Goal: Transaction & Acquisition: Download file/media

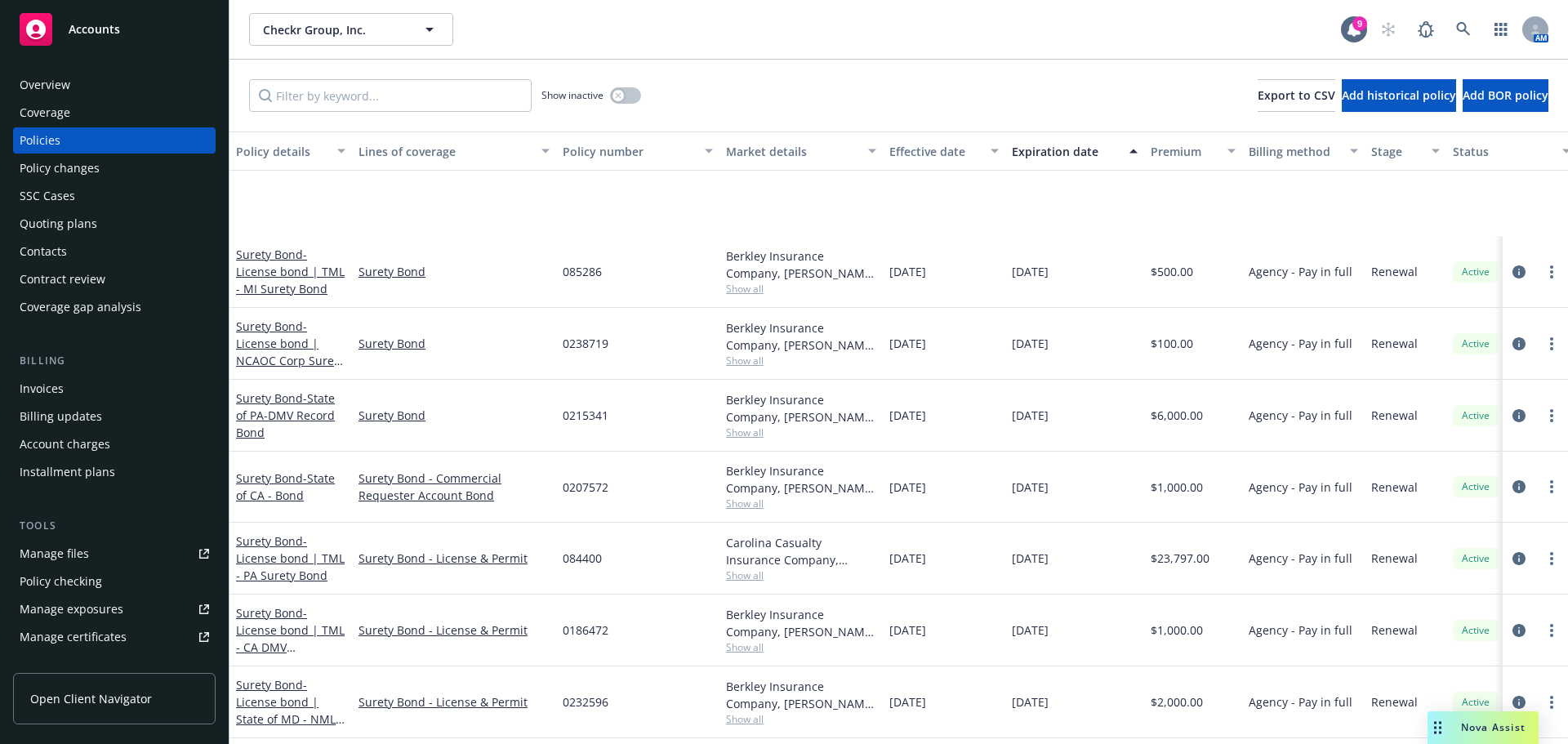
scroll to position [163, 0]
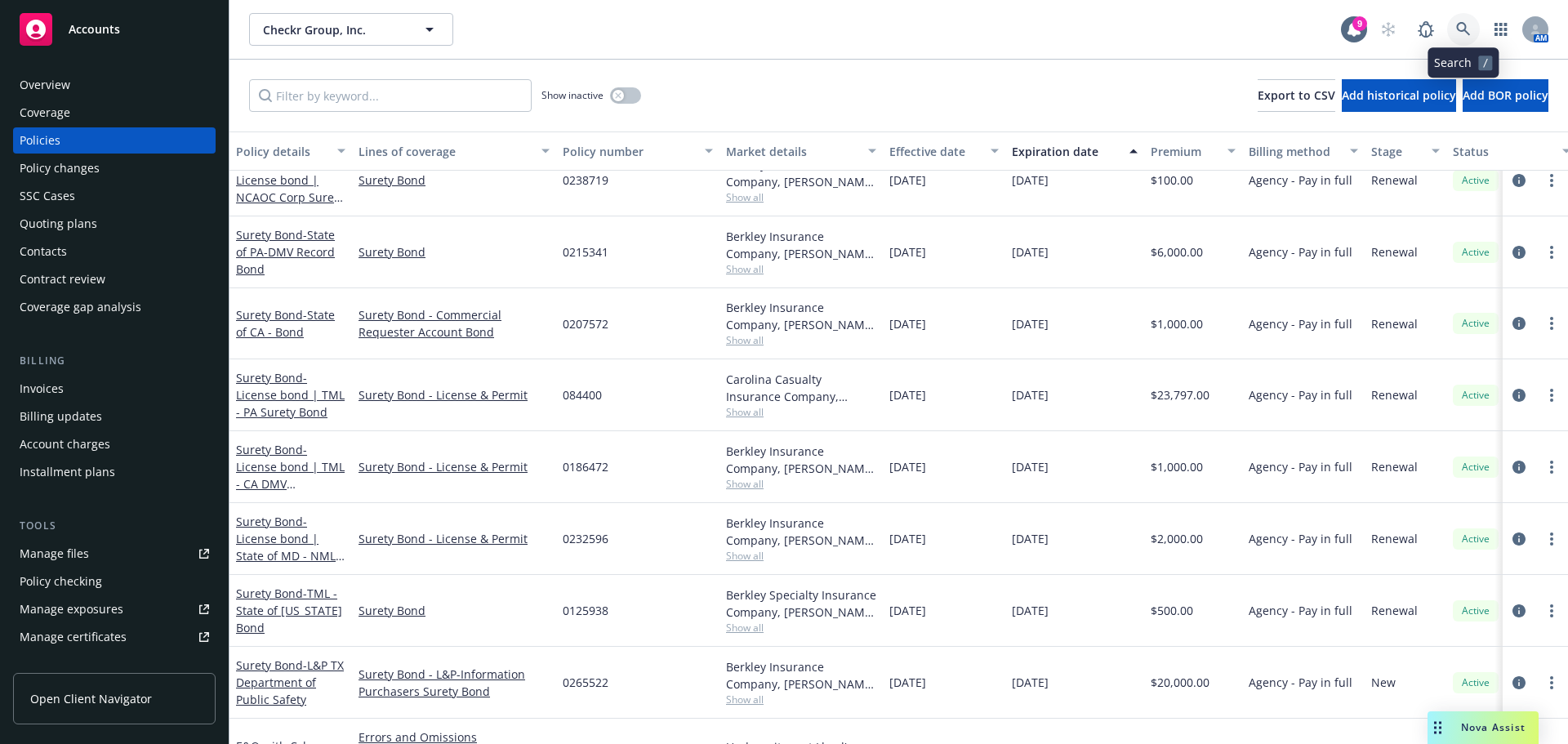
click at [1465, 30] on icon at bounding box center [1463, 29] width 14 height 14
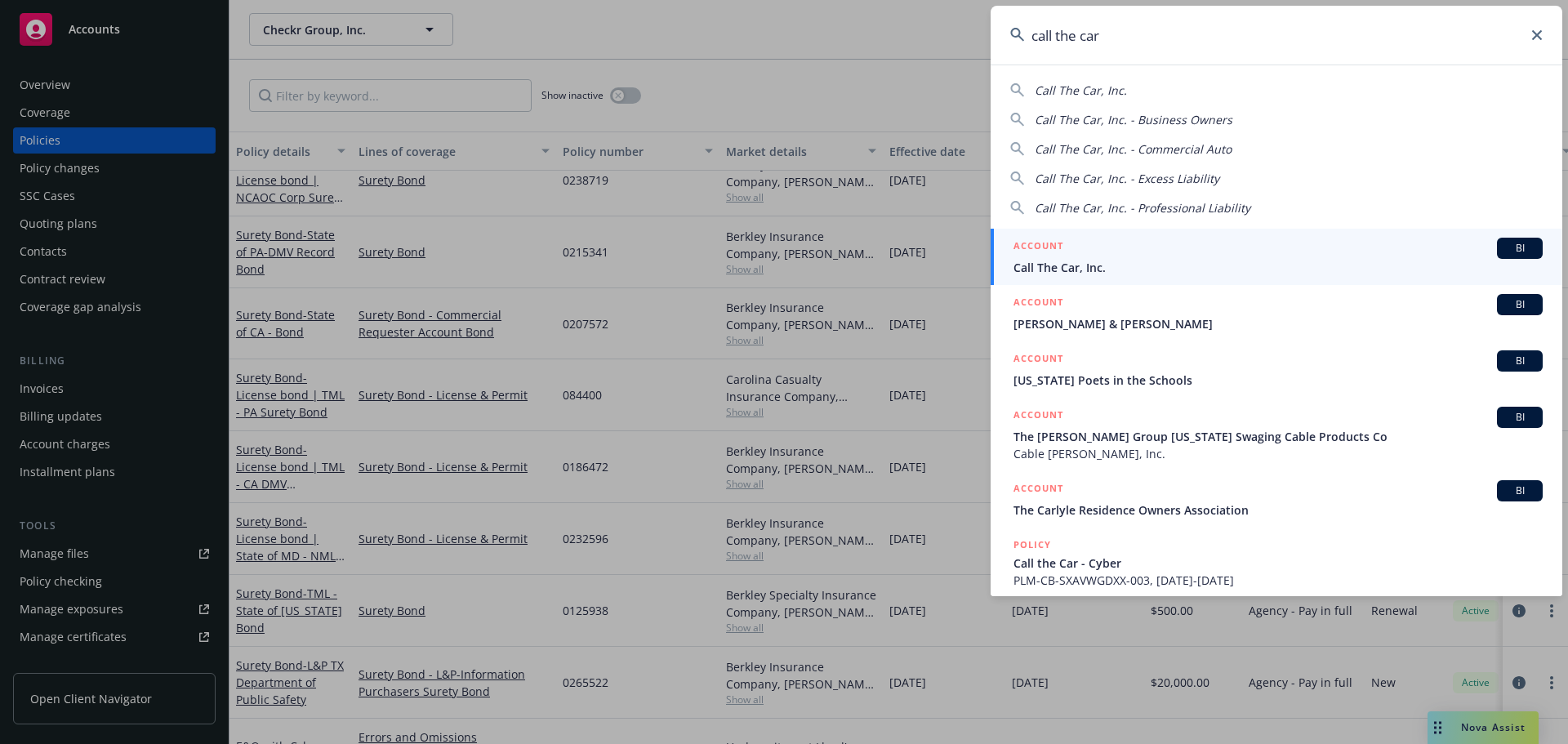
type input "call the car"
click at [1083, 259] on span "Call The Car, Inc." at bounding box center [1278, 267] width 530 height 17
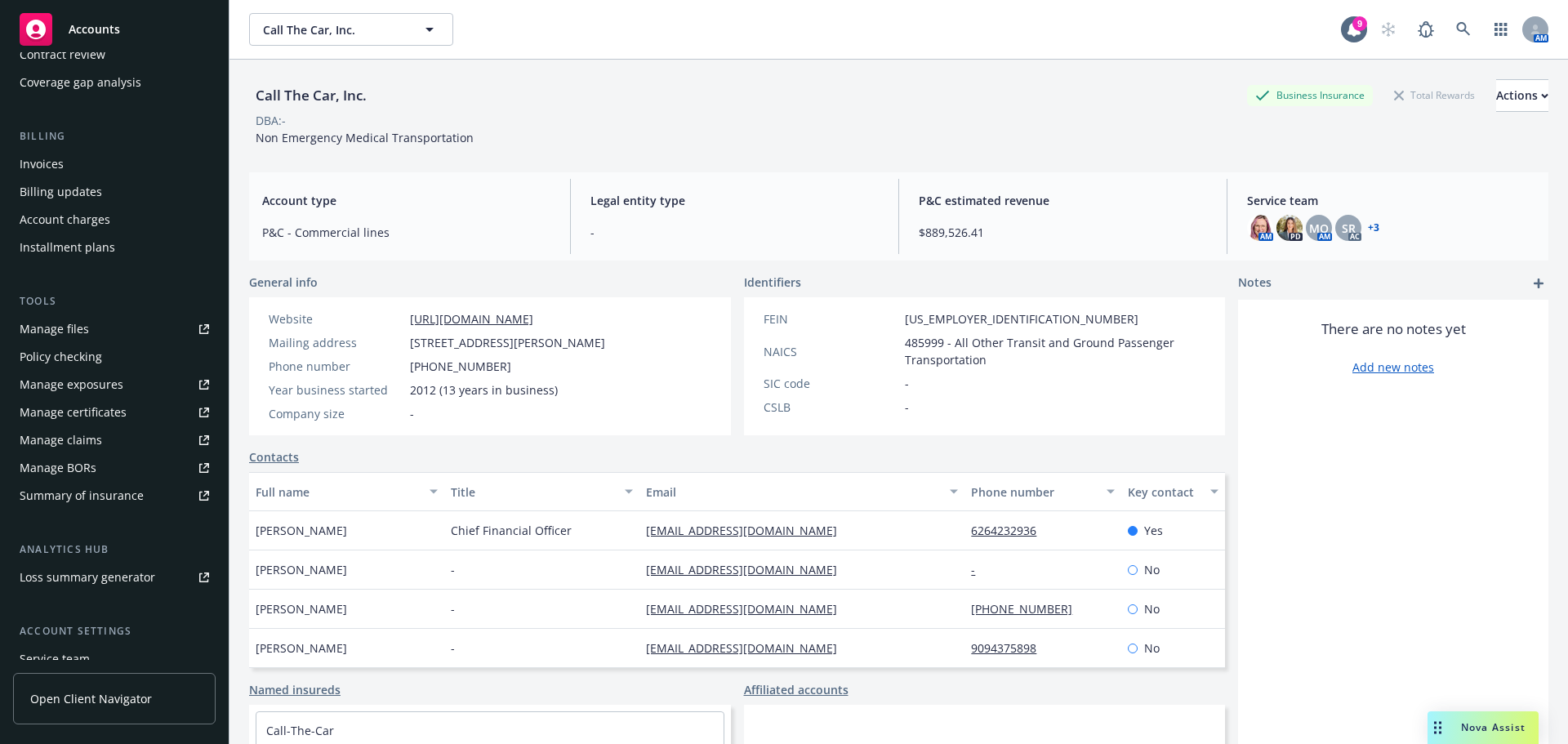
scroll to position [245, 0]
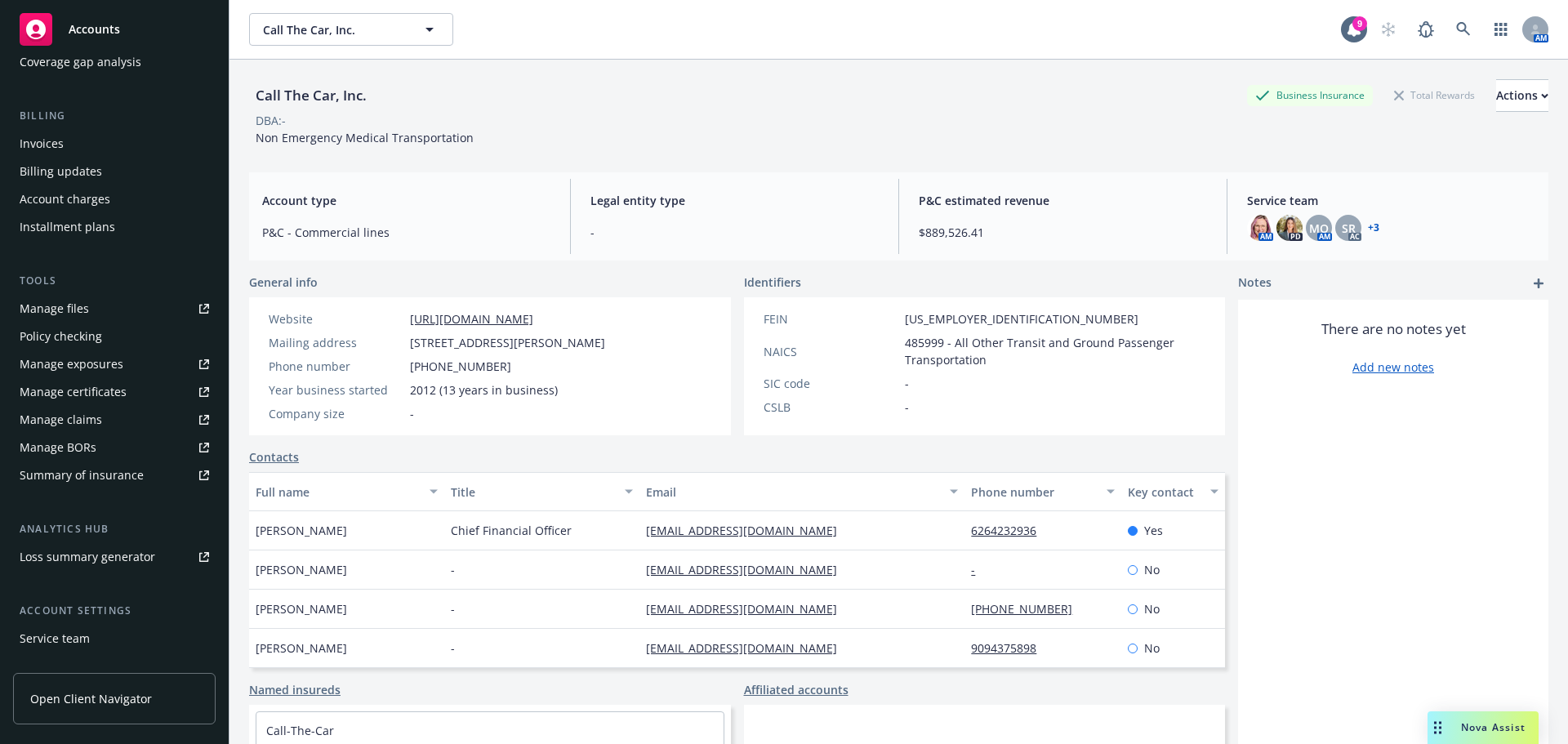
click at [75, 327] on div "Policy checking" at bounding box center [61, 337] width 82 height 26
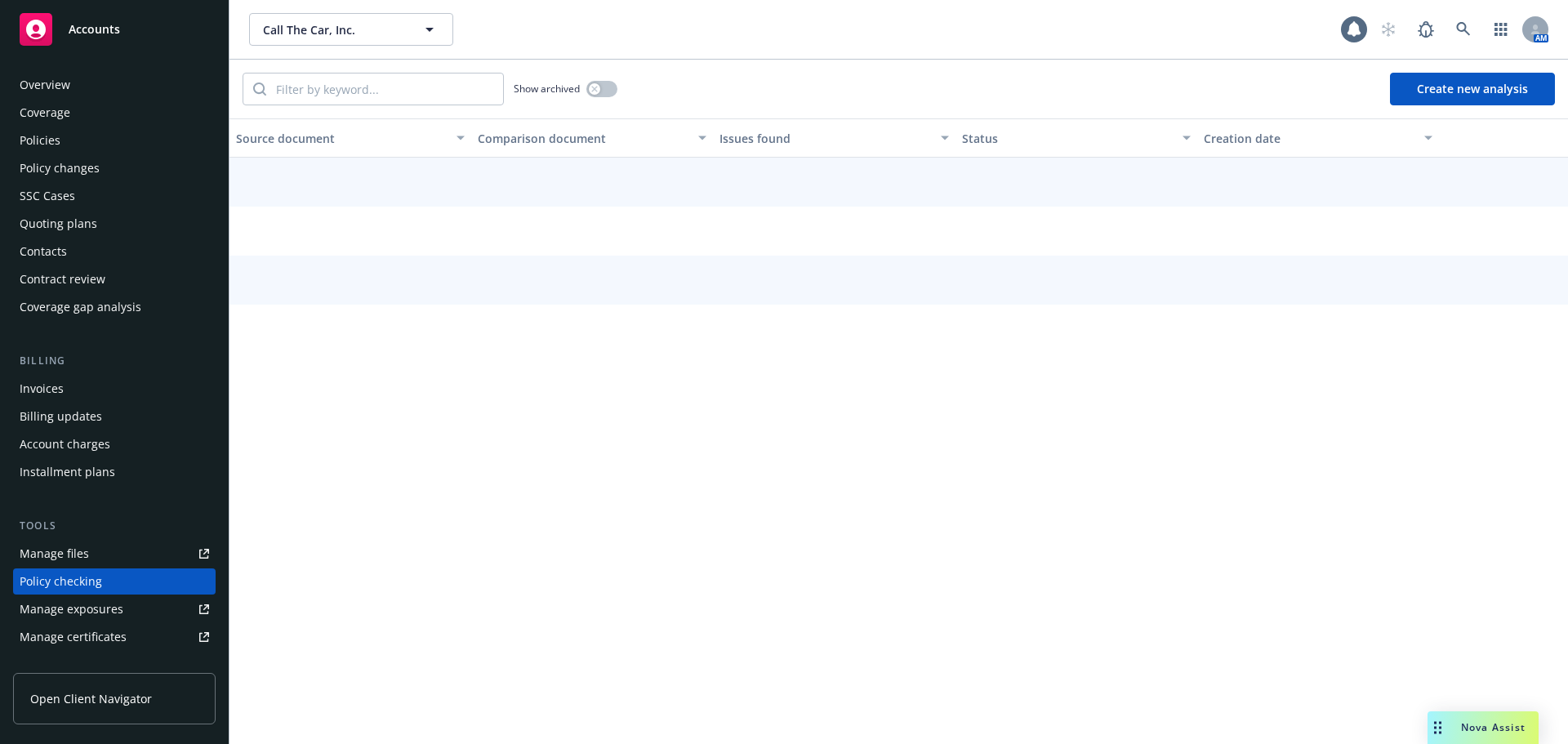
scroll to position [184, 0]
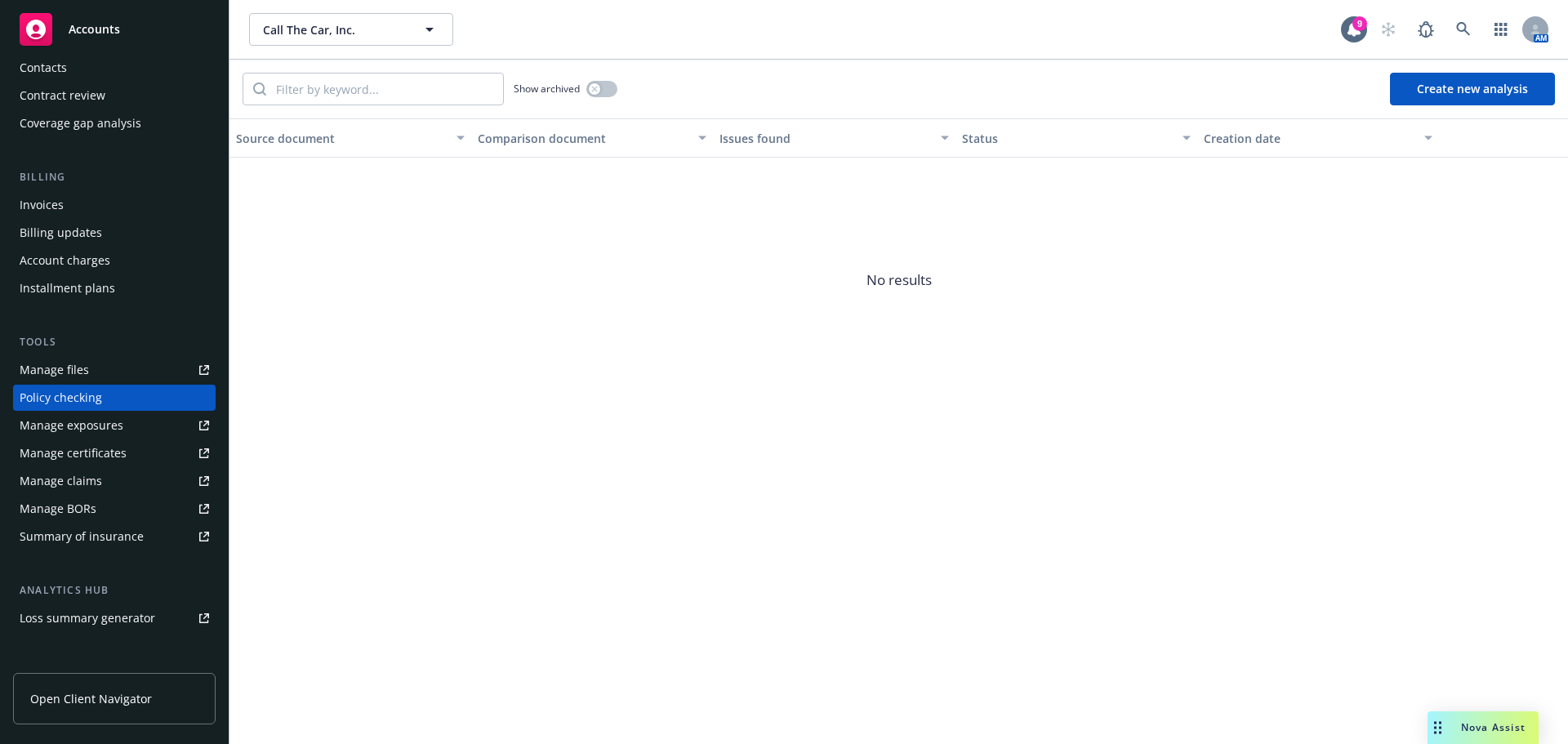
click at [1502, 90] on button "Create new analysis" at bounding box center [1472, 89] width 165 height 33
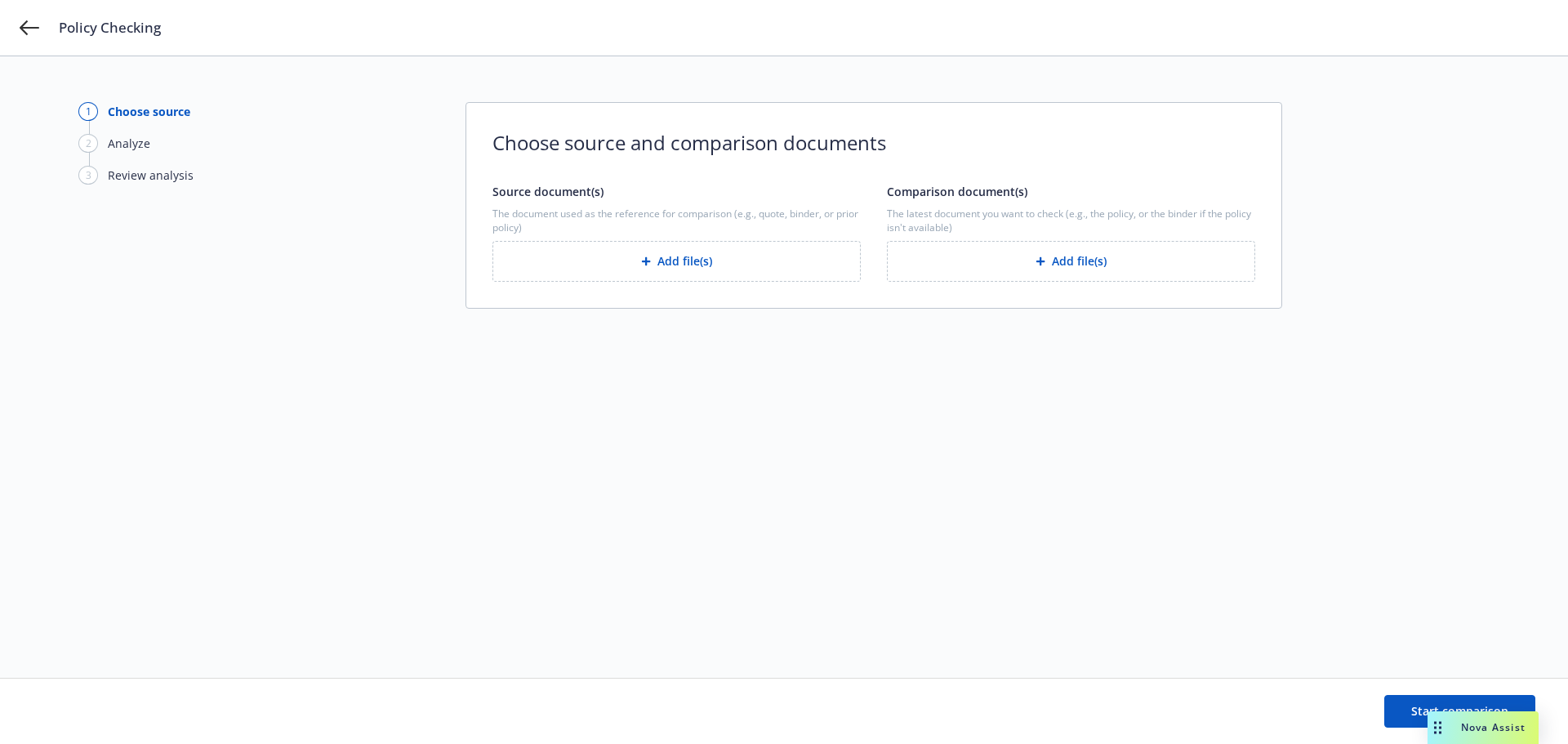
click at [586, 260] on button "Add file(s)" at bounding box center [676, 261] width 368 height 41
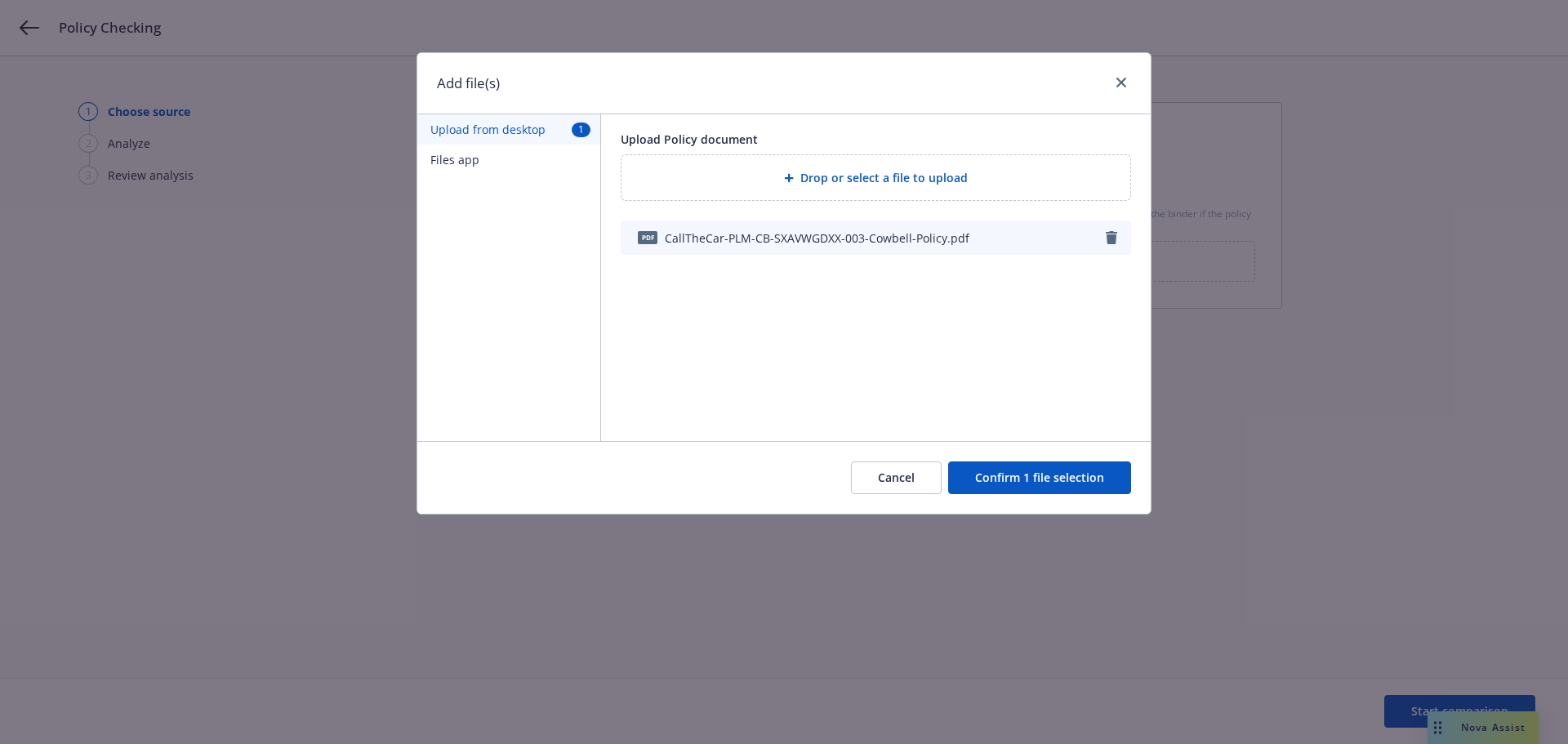
click at [1040, 485] on button "Confirm 1 file selection" at bounding box center [1039, 477] width 183 height 33
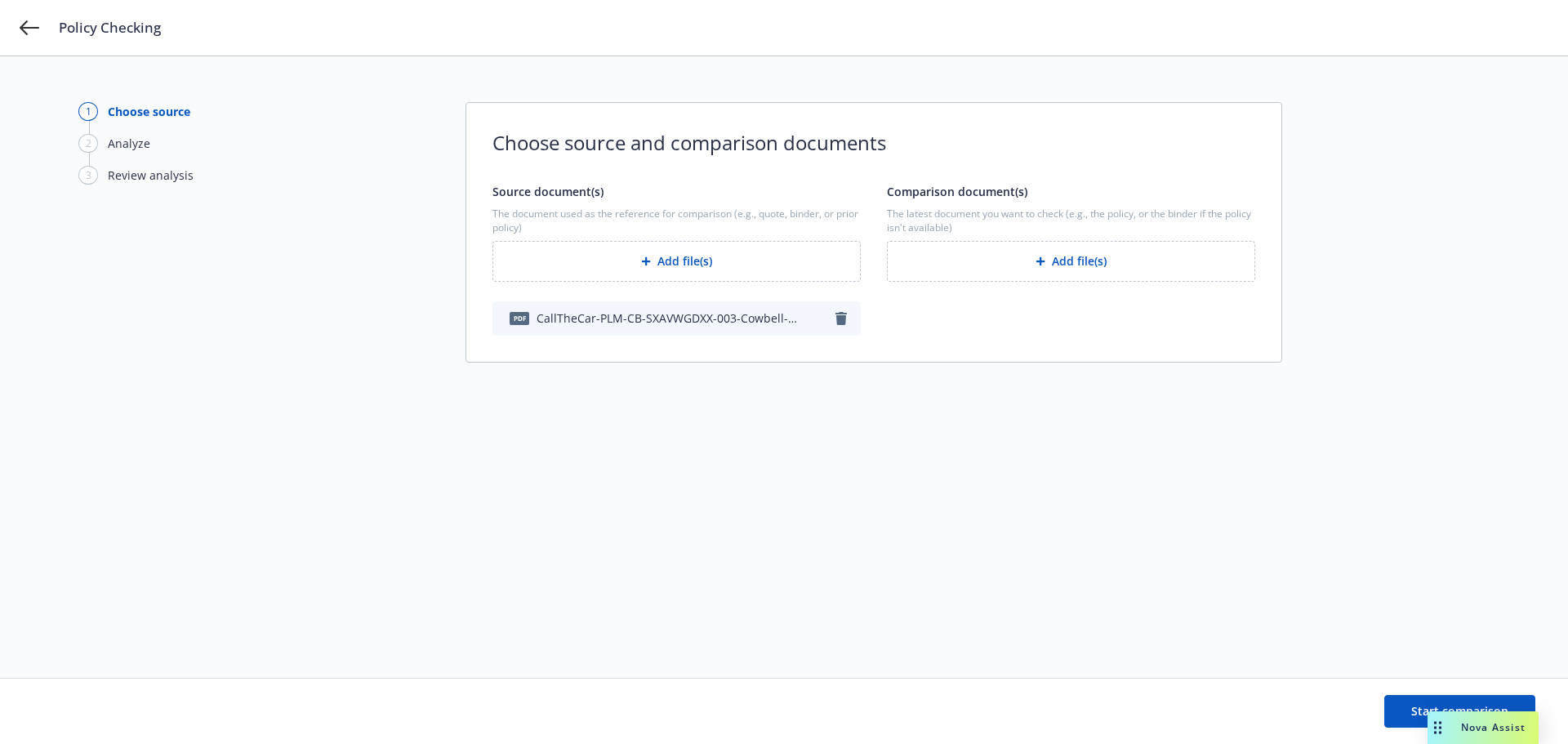
click at [1077, 256] on button "Add file(s)" at bounding box center [1071, 261] width 368 height 41
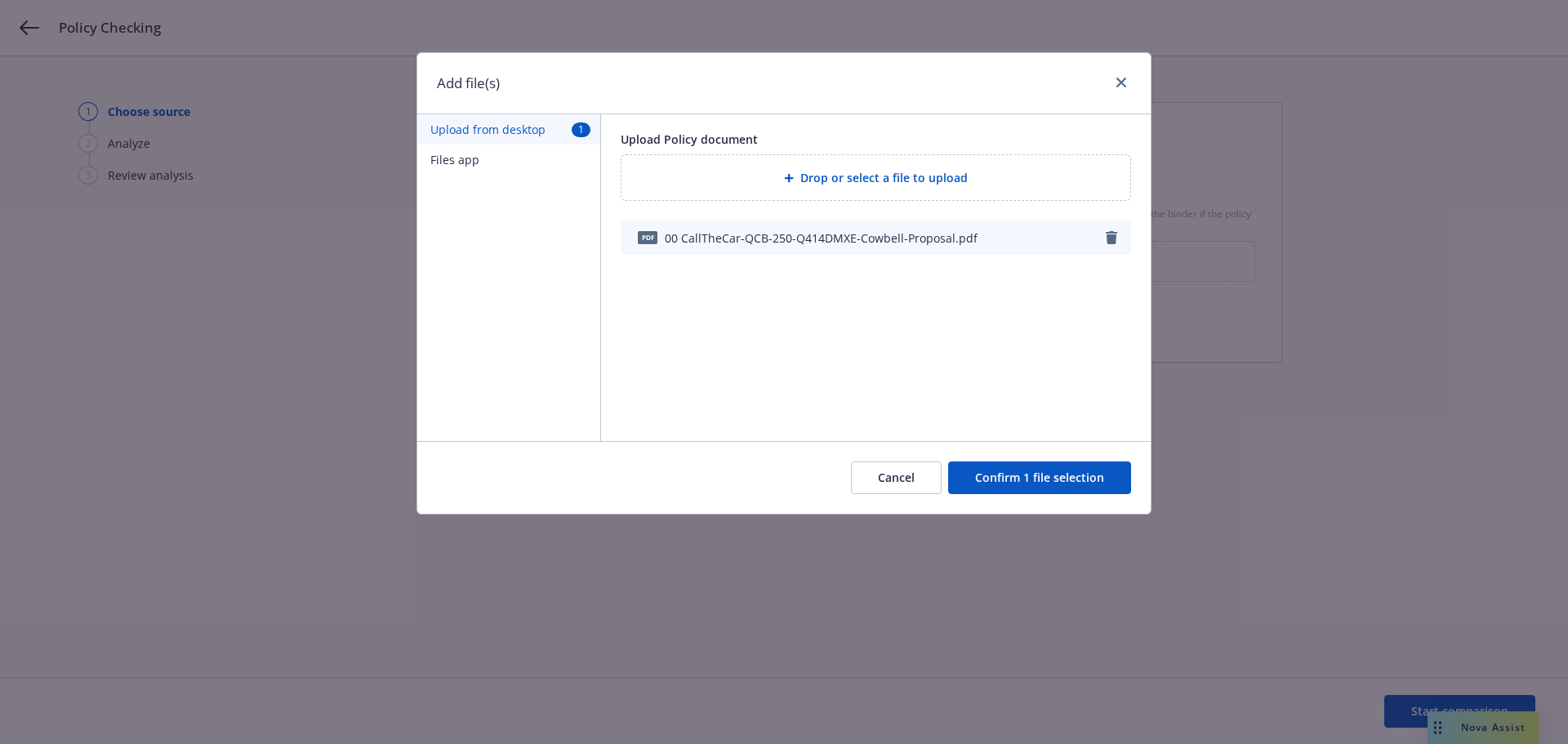
click at [1020, 472] on button "Confirm 1 file selection" at bounding box center [1039, 477] width 183 height 33
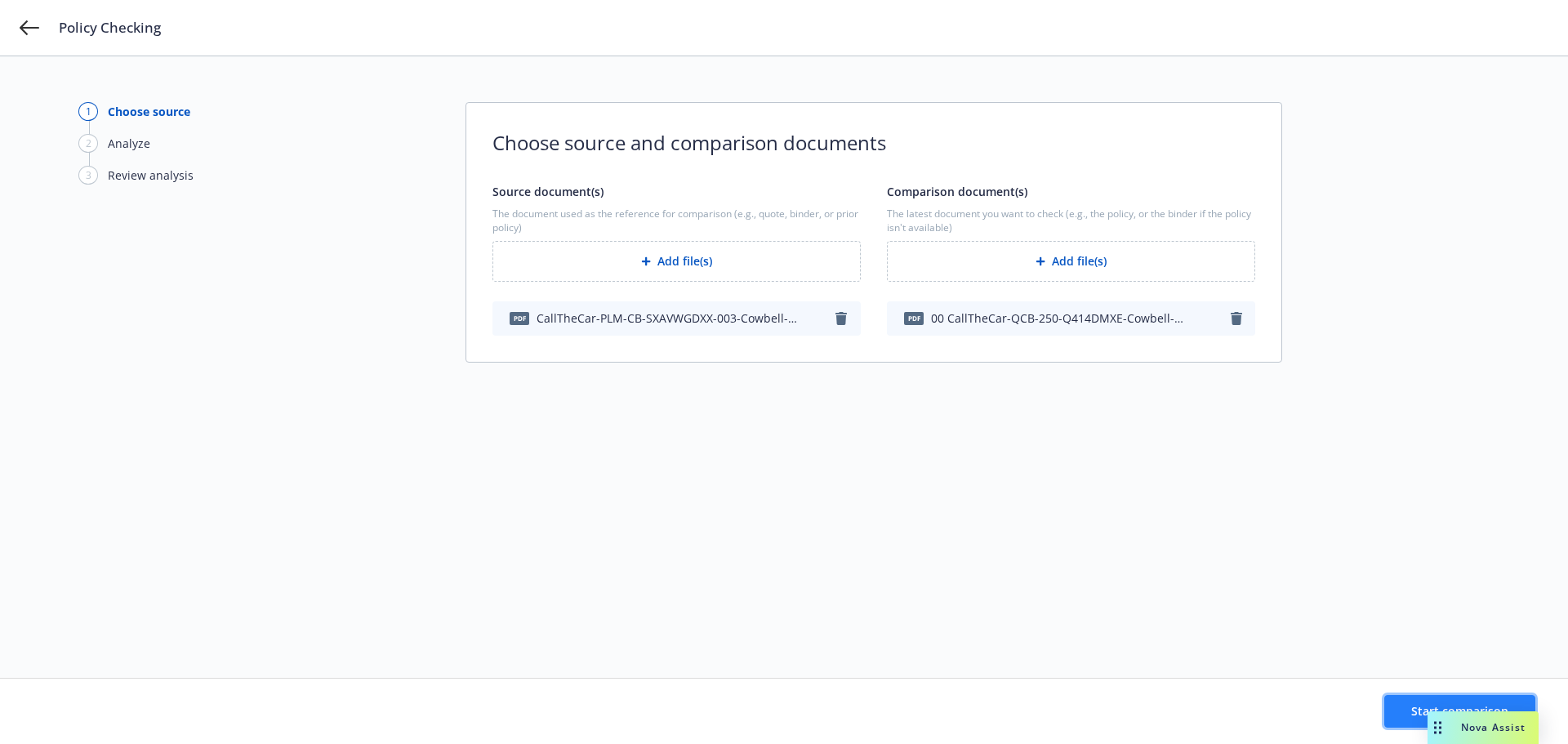
click at [1403, 706] on button "Start comparison" at bounding box center [1459, 712] width 151 height 33
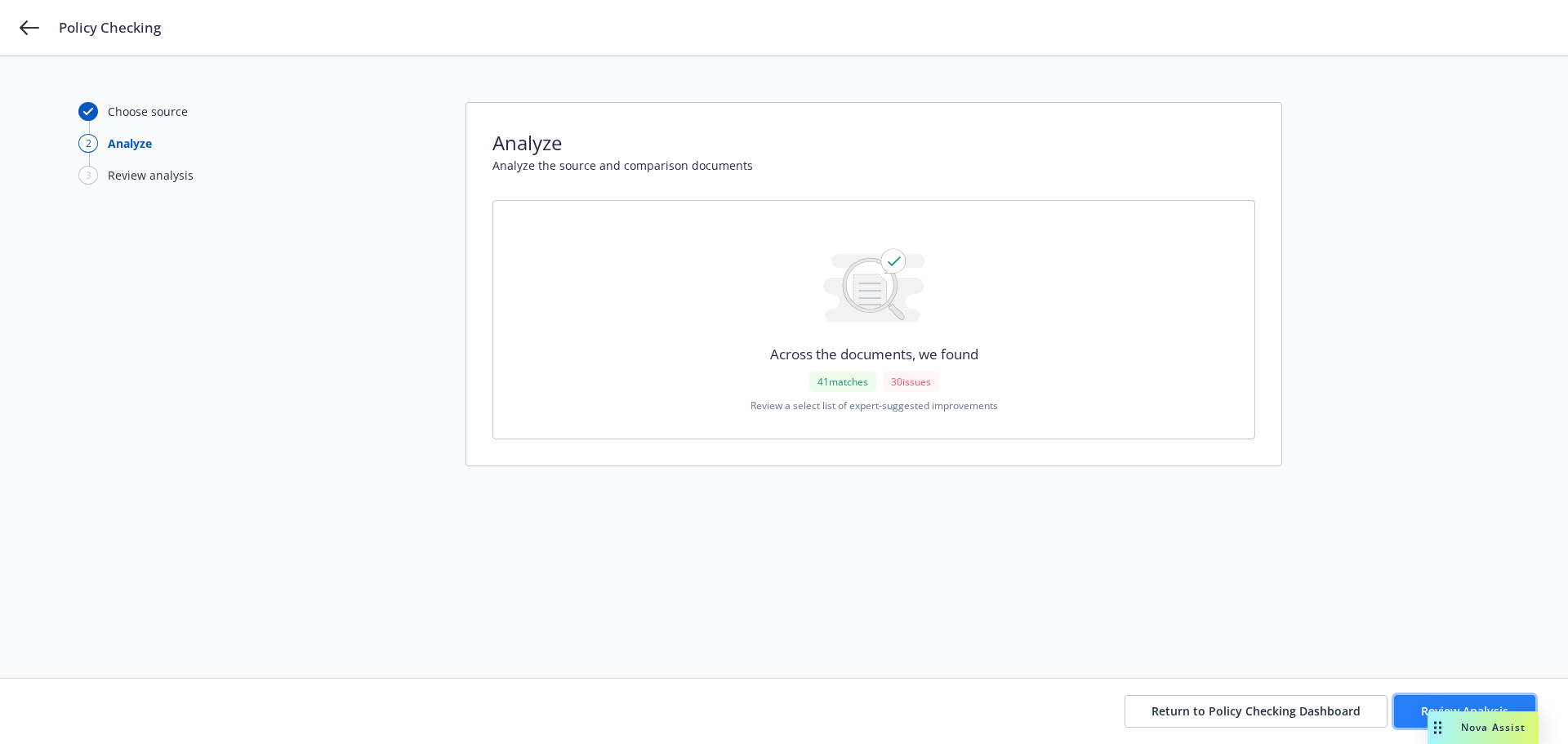
click at [1404, 709] on button "Review Analysis" at bounding box center [1465, 712] width 142 height 33
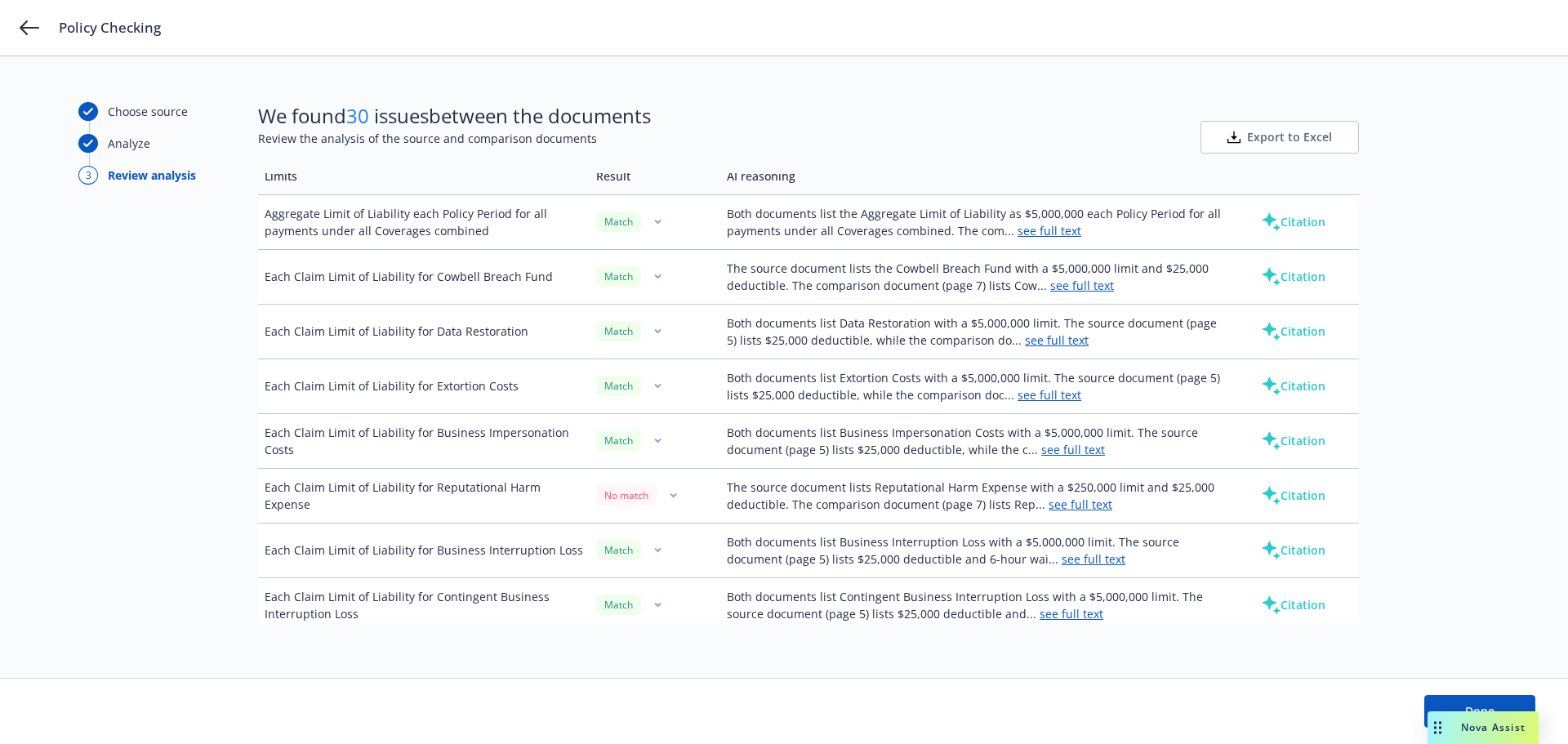
scroll to position [654, 0]
click at [1067, 505] on link "see full text" at bounding box center [1080, 504] width 63 height 16
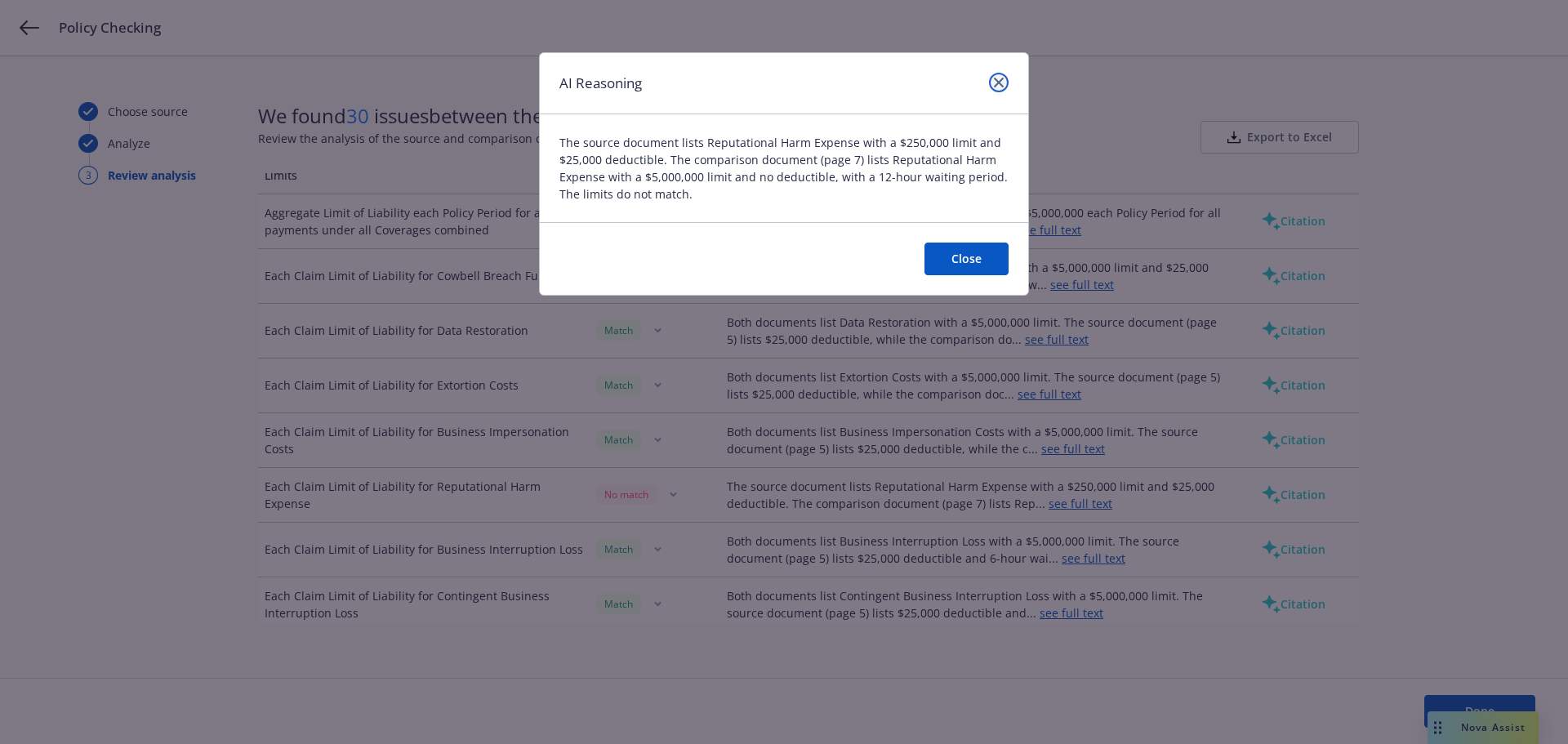
click at [1004, 81] on link "close" at bounding box center [998, 82] width 20 height 20
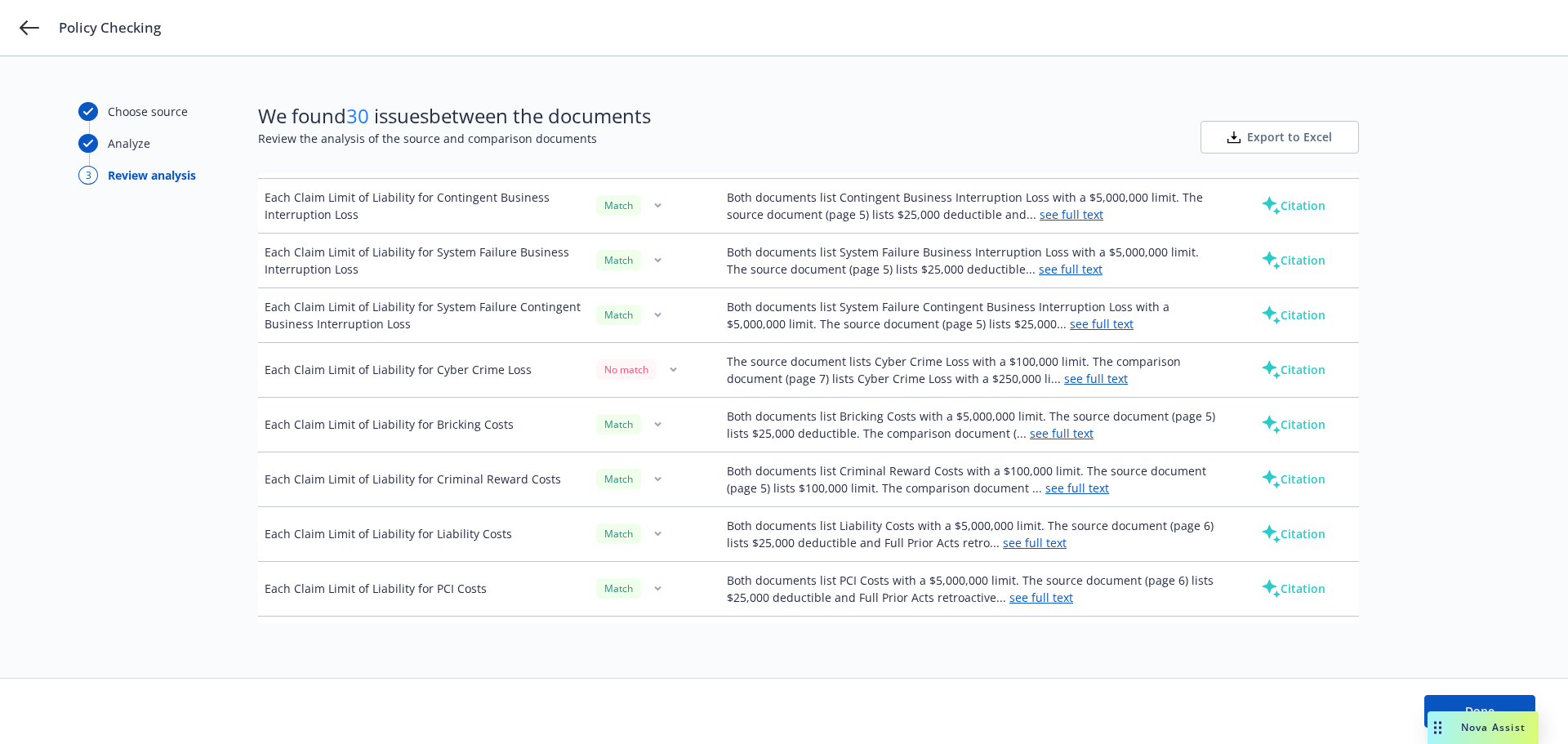
scroll to position [1062, 0]
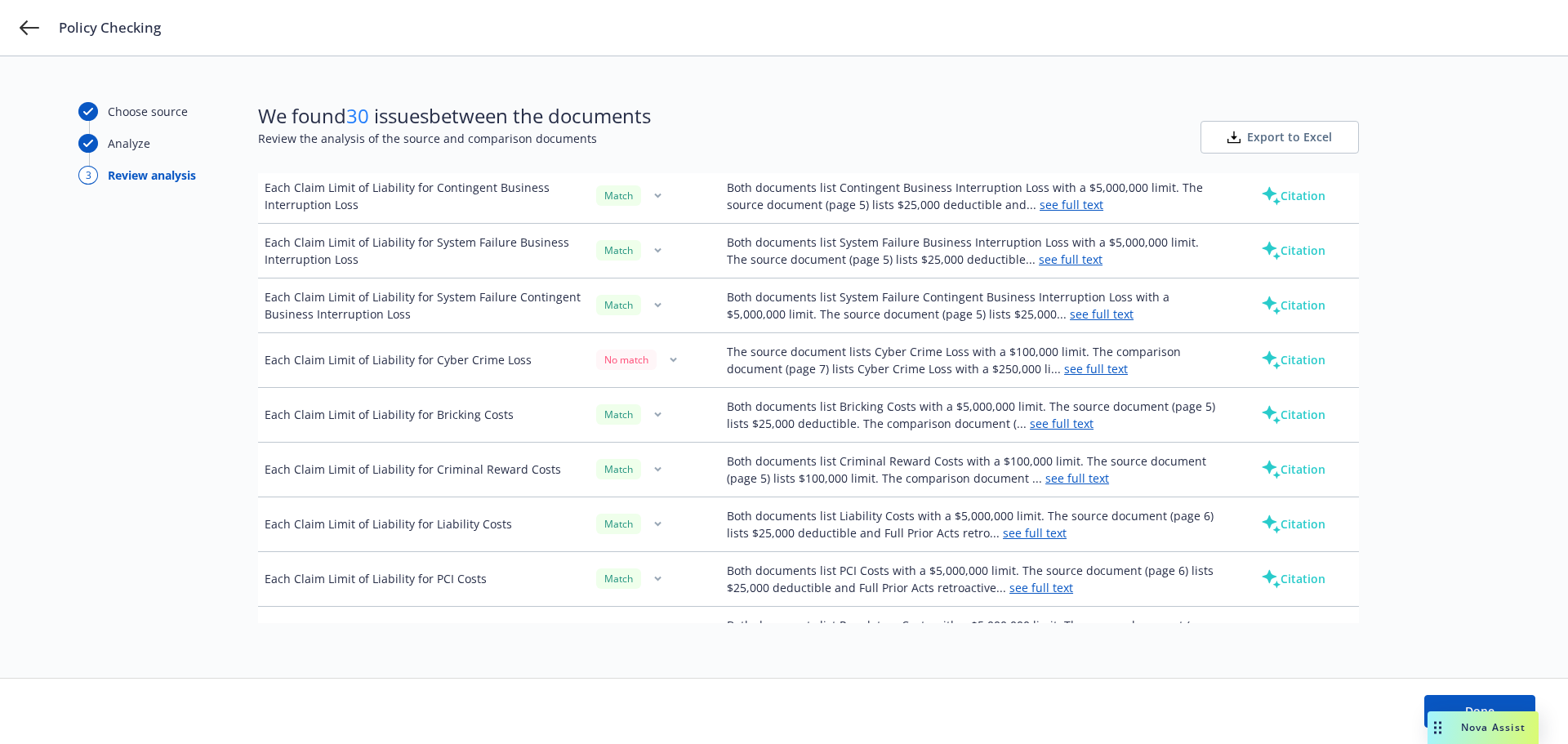
click at [1077, 376] on link "see full text" at bounding box center [1096, 369] width 63 height 16
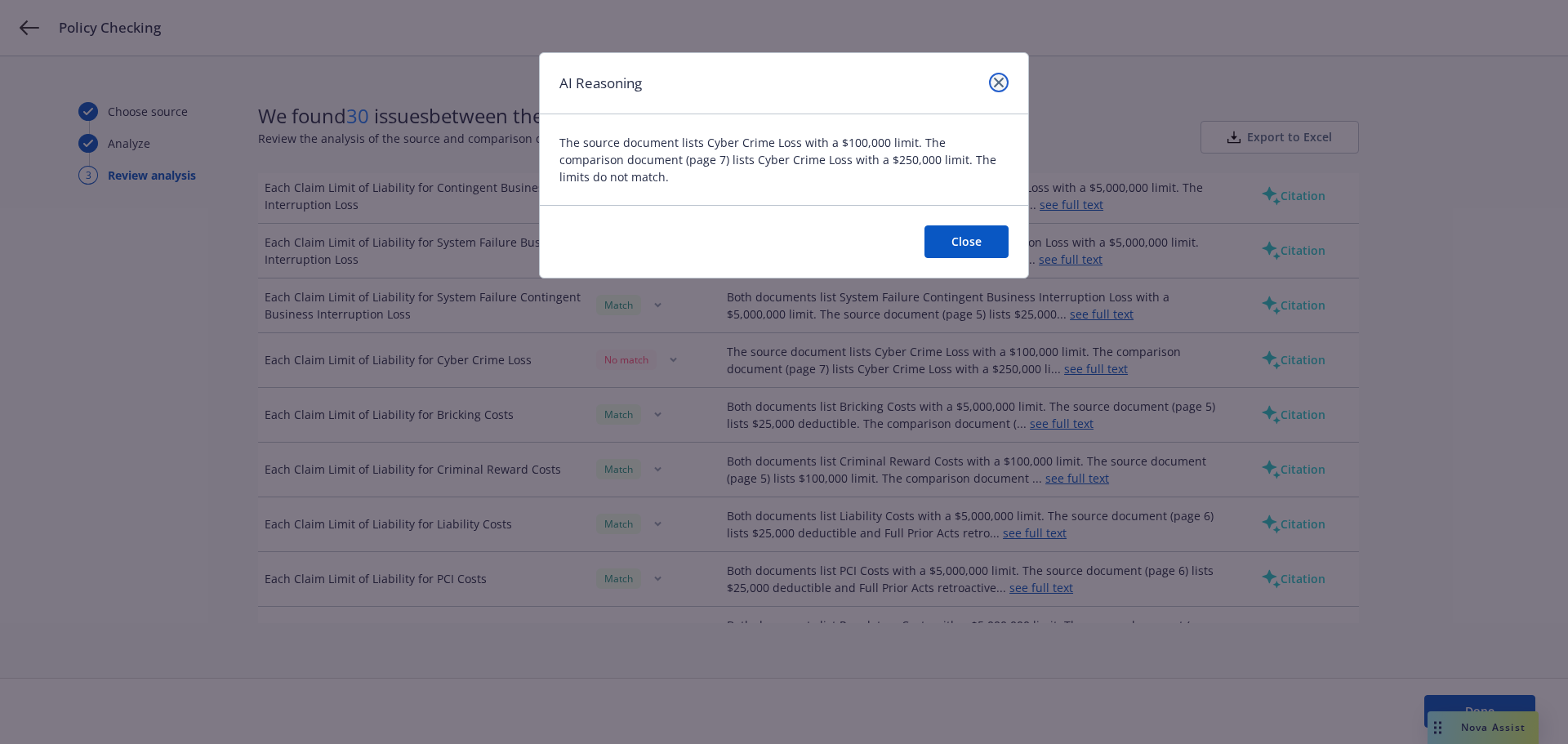
click at [994, 85] on icon "close" at bounding box center [998, 82] width 10 height 10
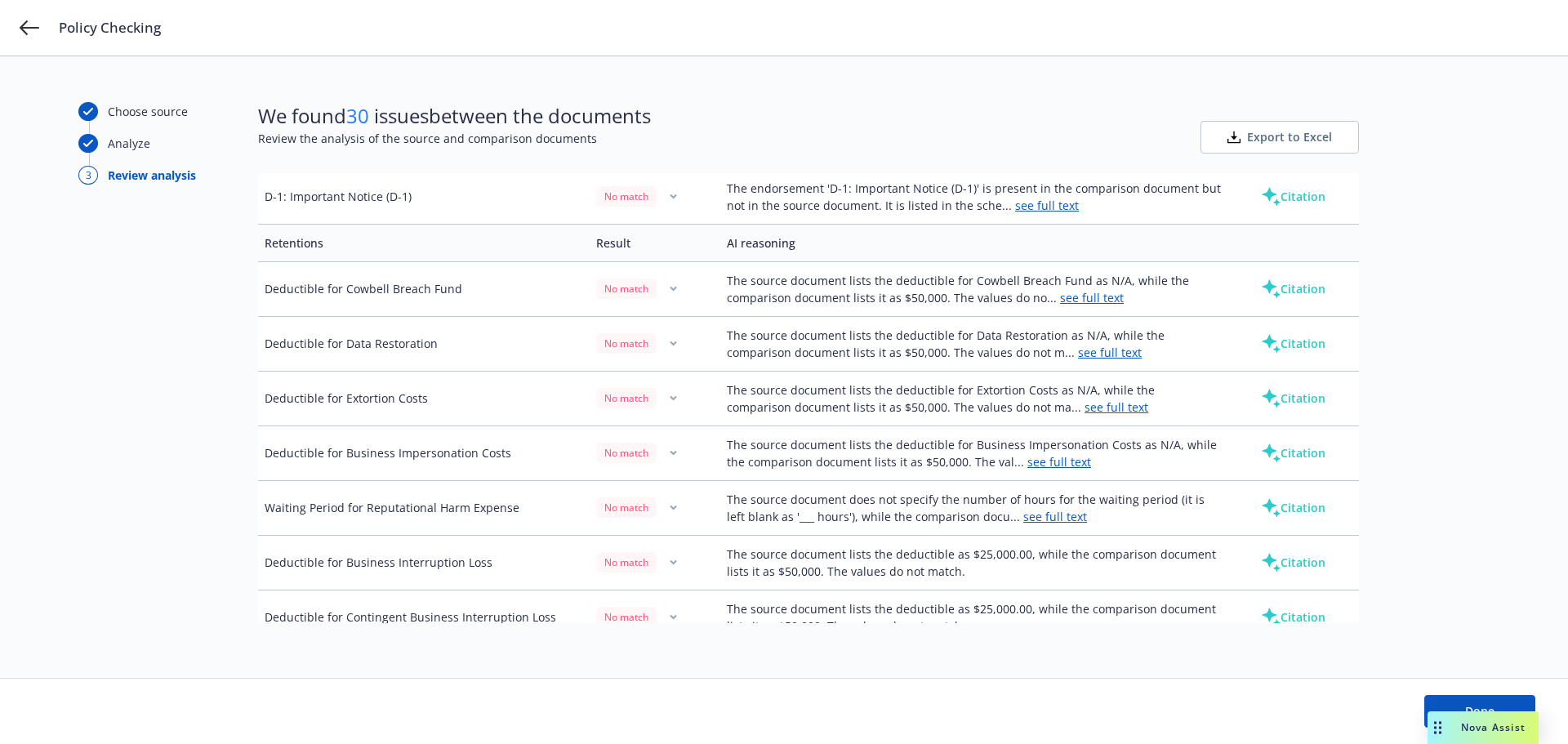
scroll to position [2940, 0]
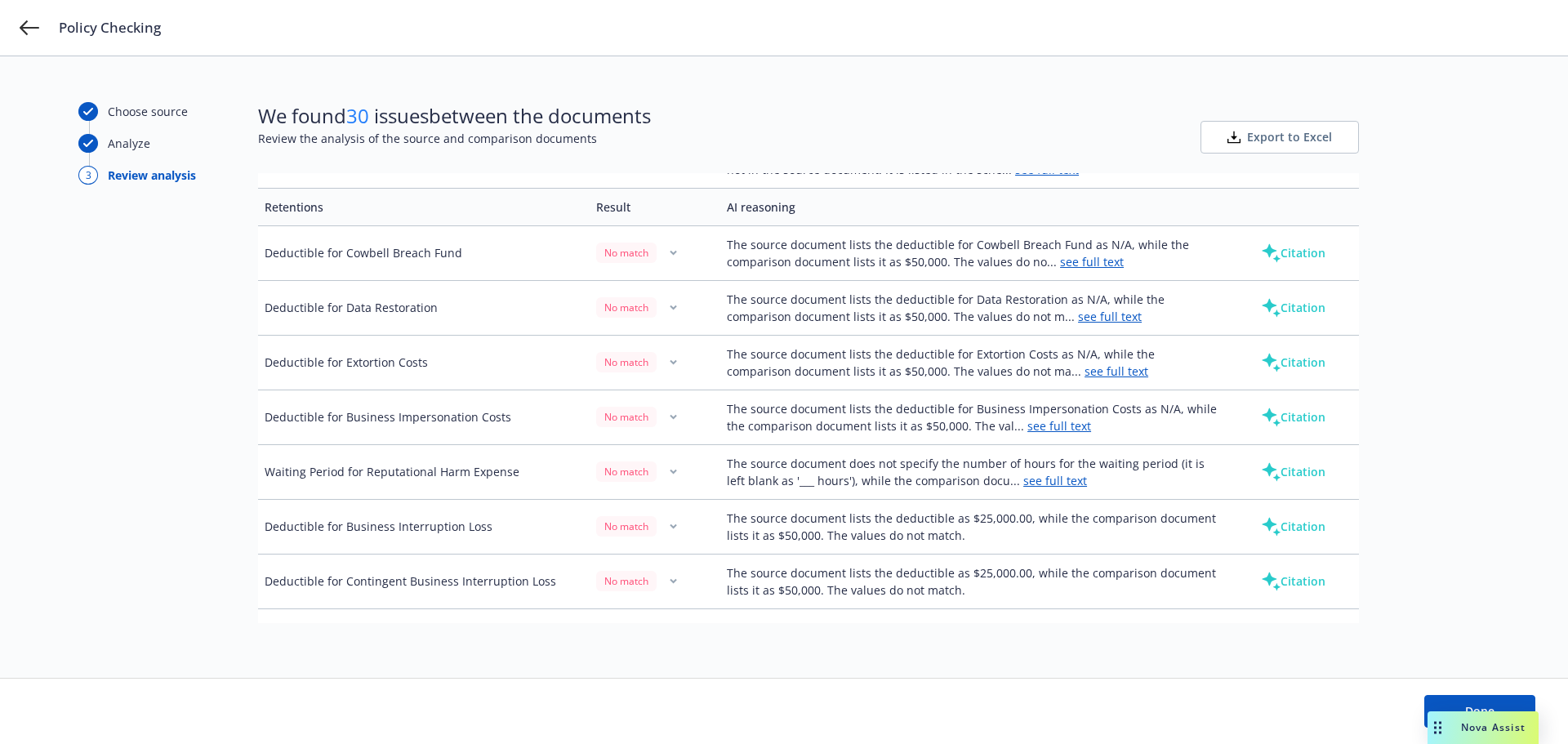
click at [1522, 734] on span "Nova Assist" at bounding box center [1493, 728] width 64 height 14
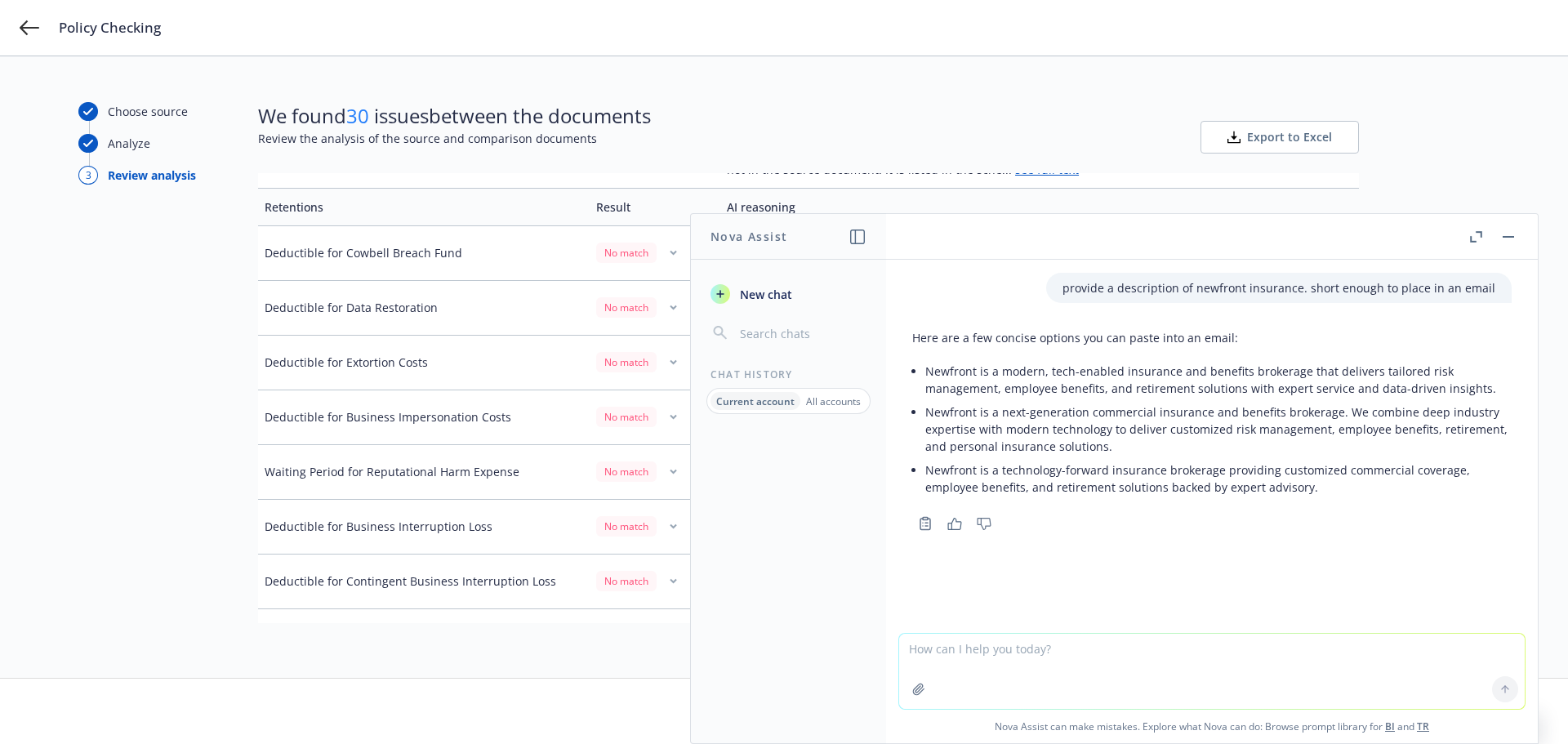
click at [1427, 711] on button "Nova Assist" at bounding box center [1483, 728] width 111 height 33
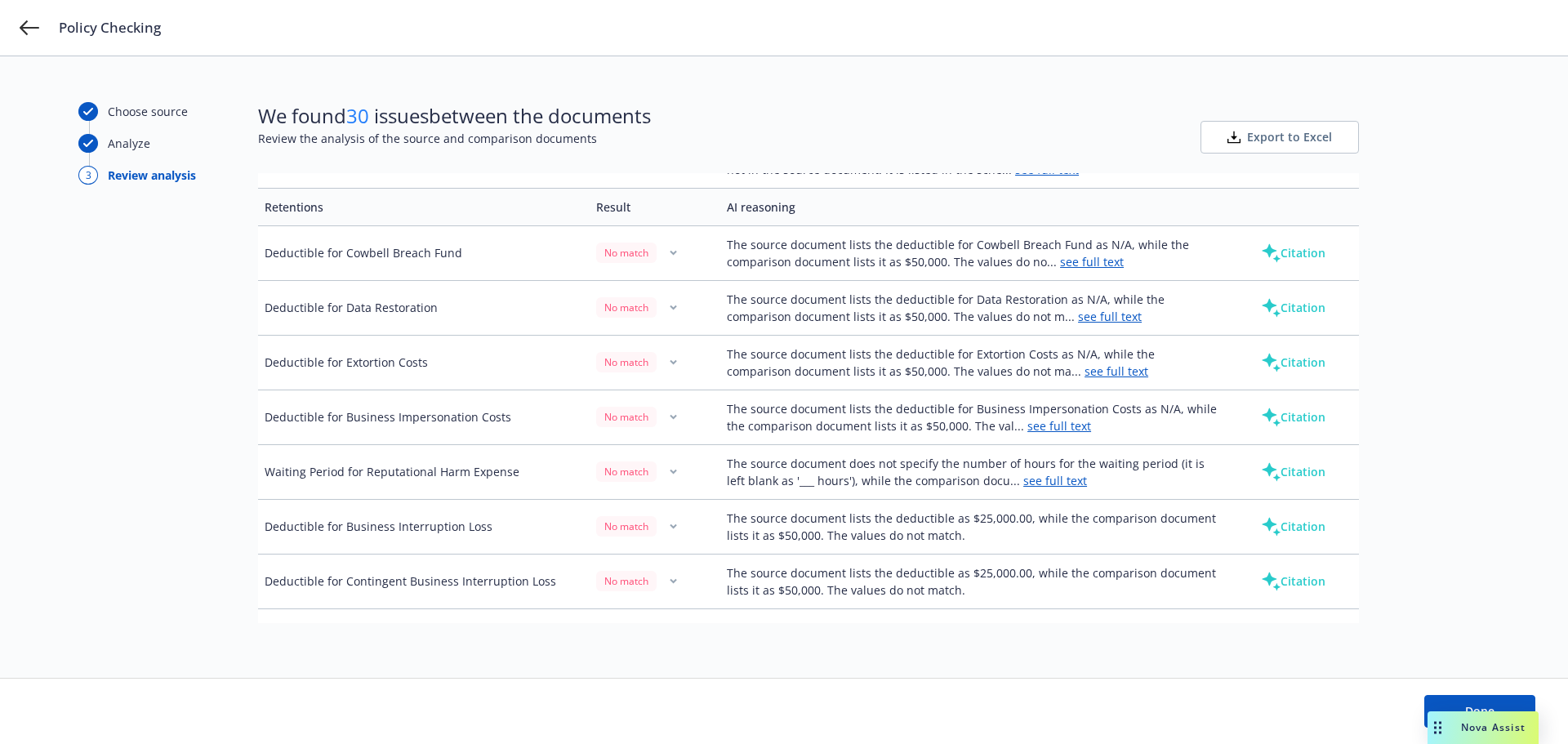
click at [1458, 723] on div "Nova Assist" at bounding box center [1493, 728] width 90 height 14
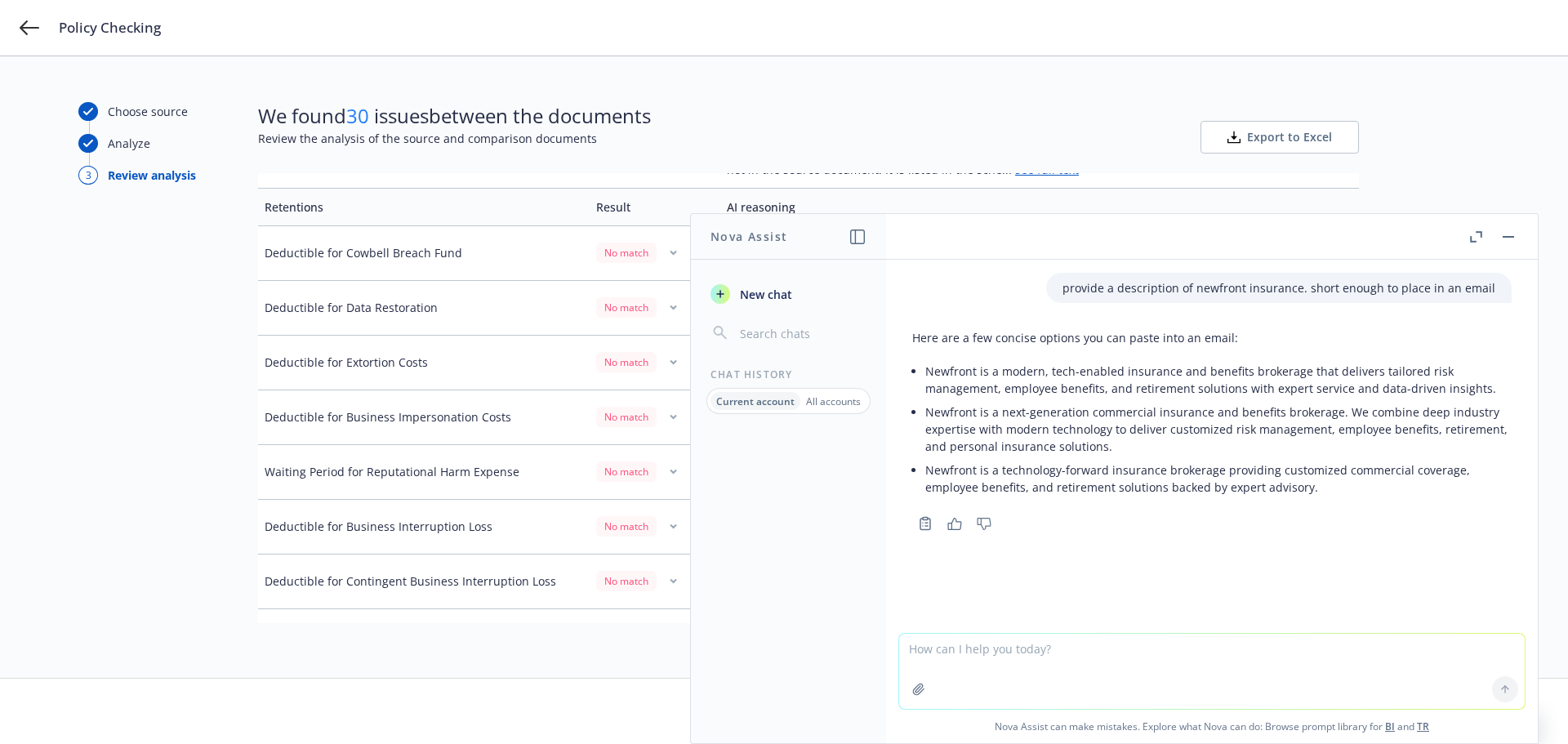
click at [1025, 664] on textarea at bounding box center [1212, 671] width 626 height 76
type textarea "How to say remote work is an option for a job desciption"
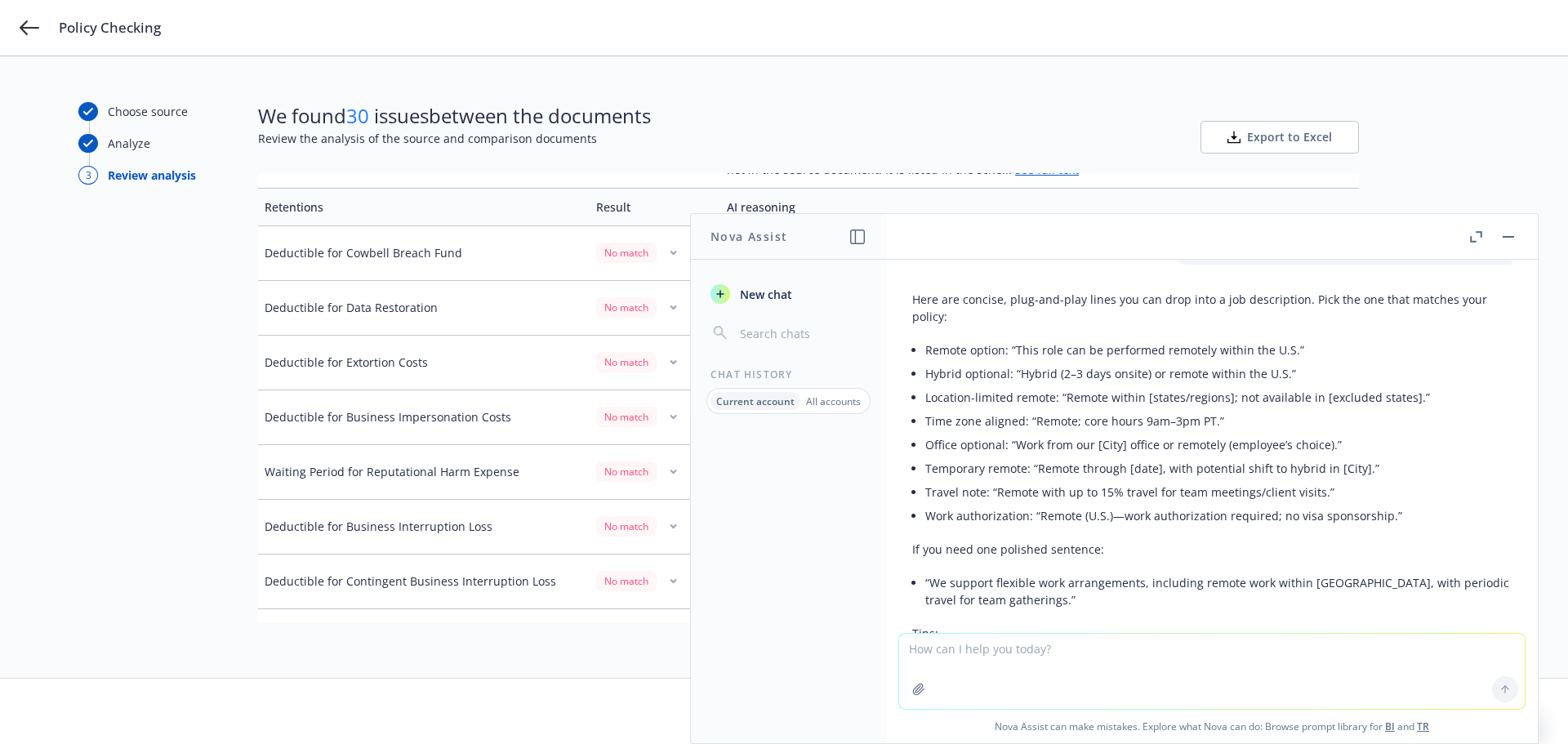
scroll to position [325, 0]
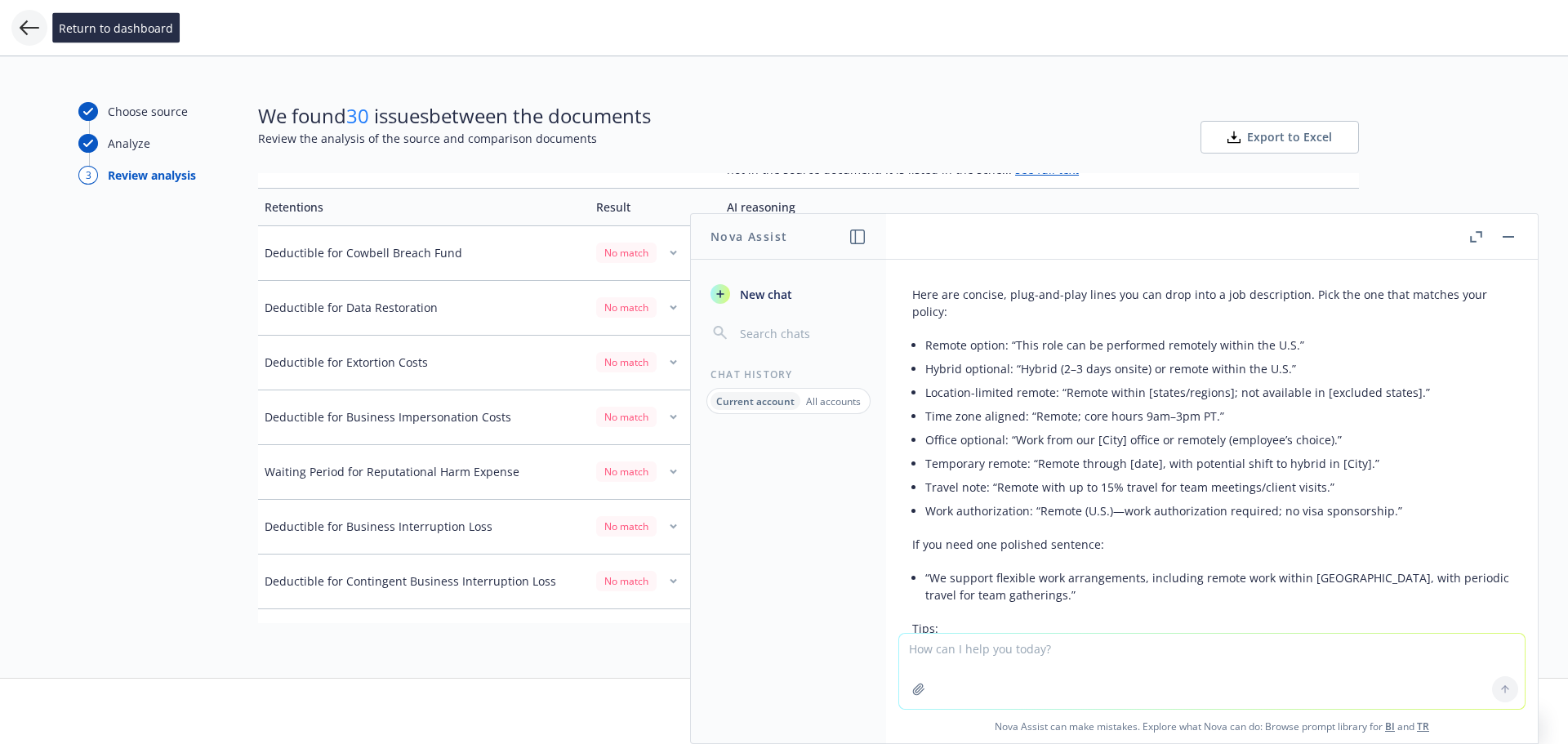
click at [23, 33] on icon at bounding box center [30, 28] width 20 height 20
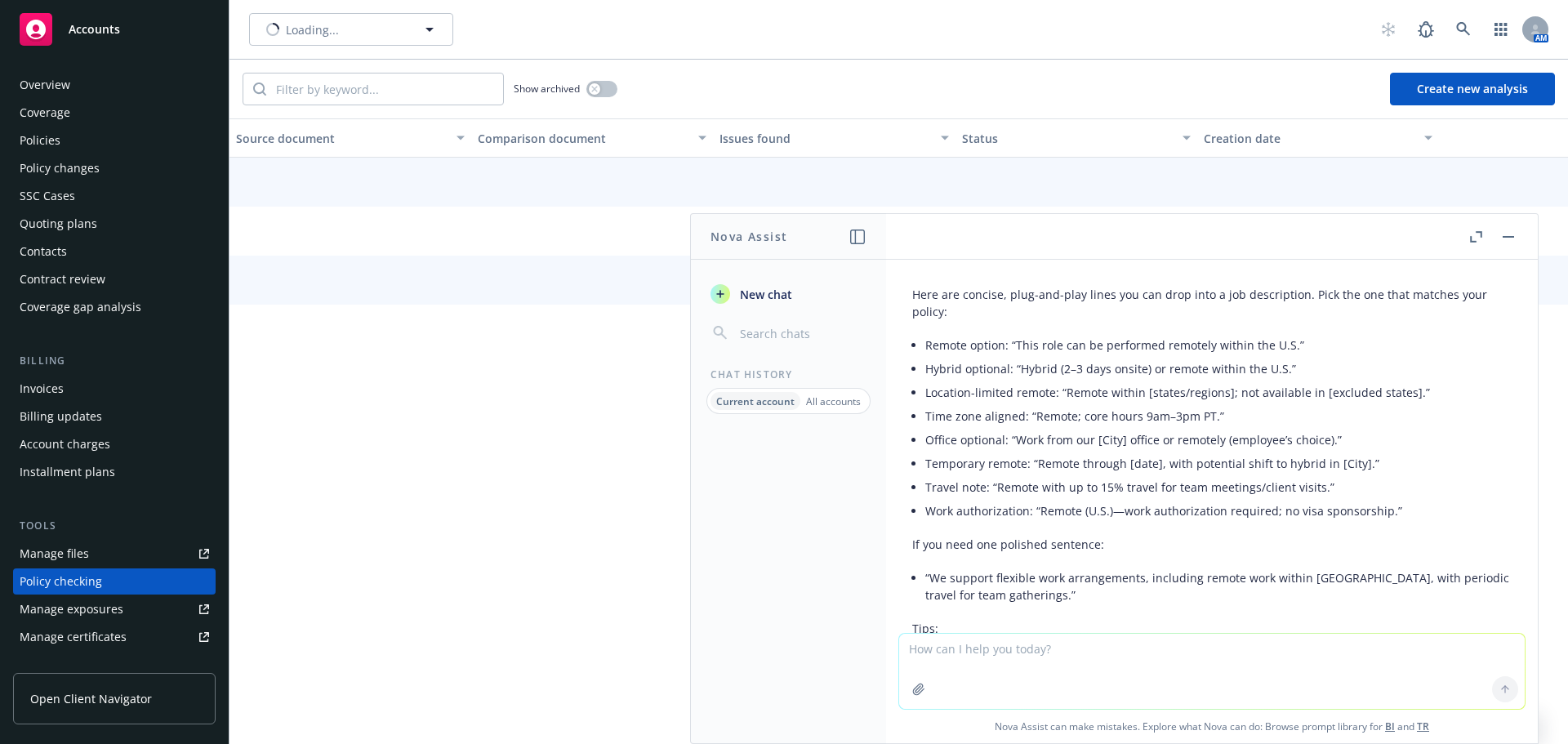
scroll to position [184, 0]
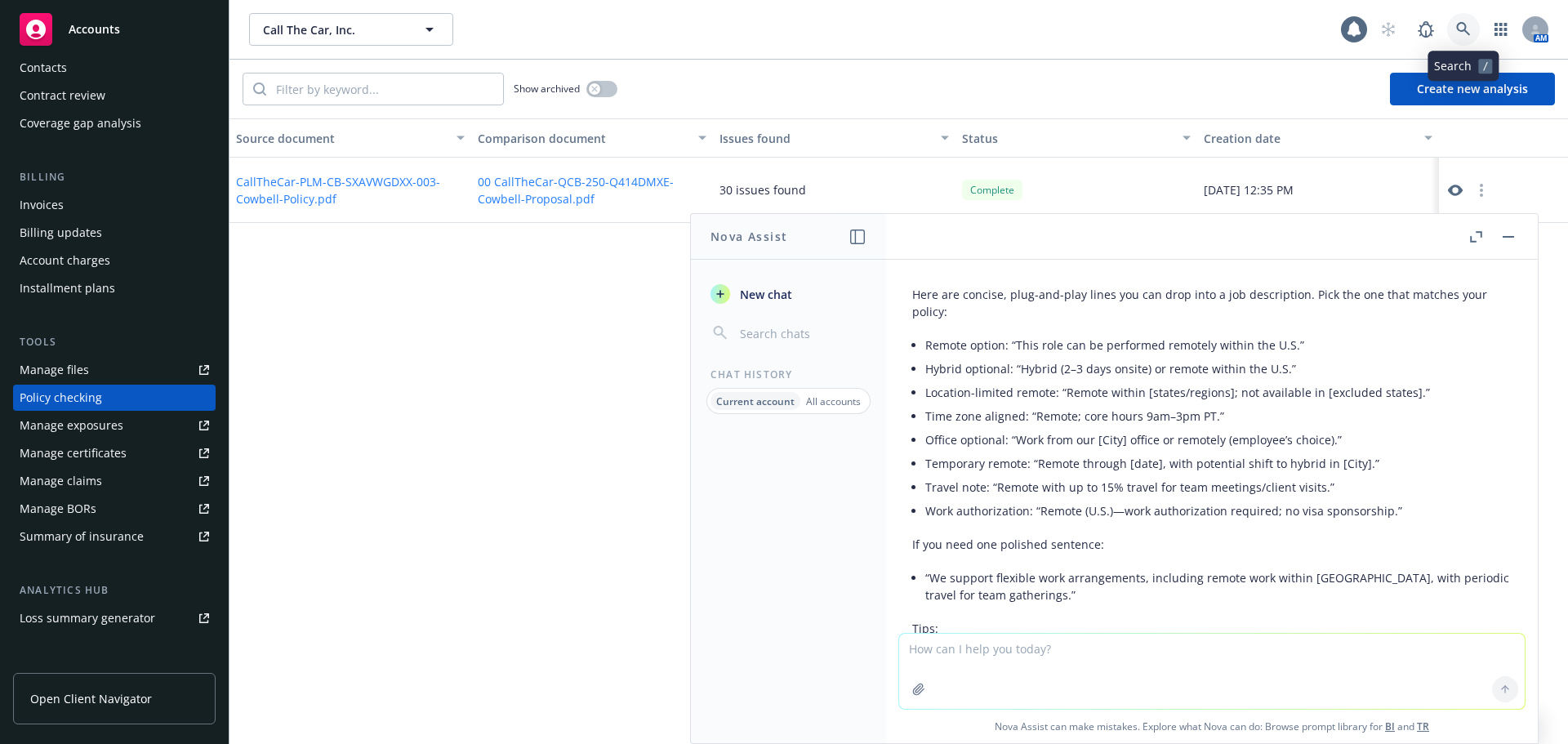
click at [1467, 24] on icon at bounding box center [1463, 29] width 15 height 15
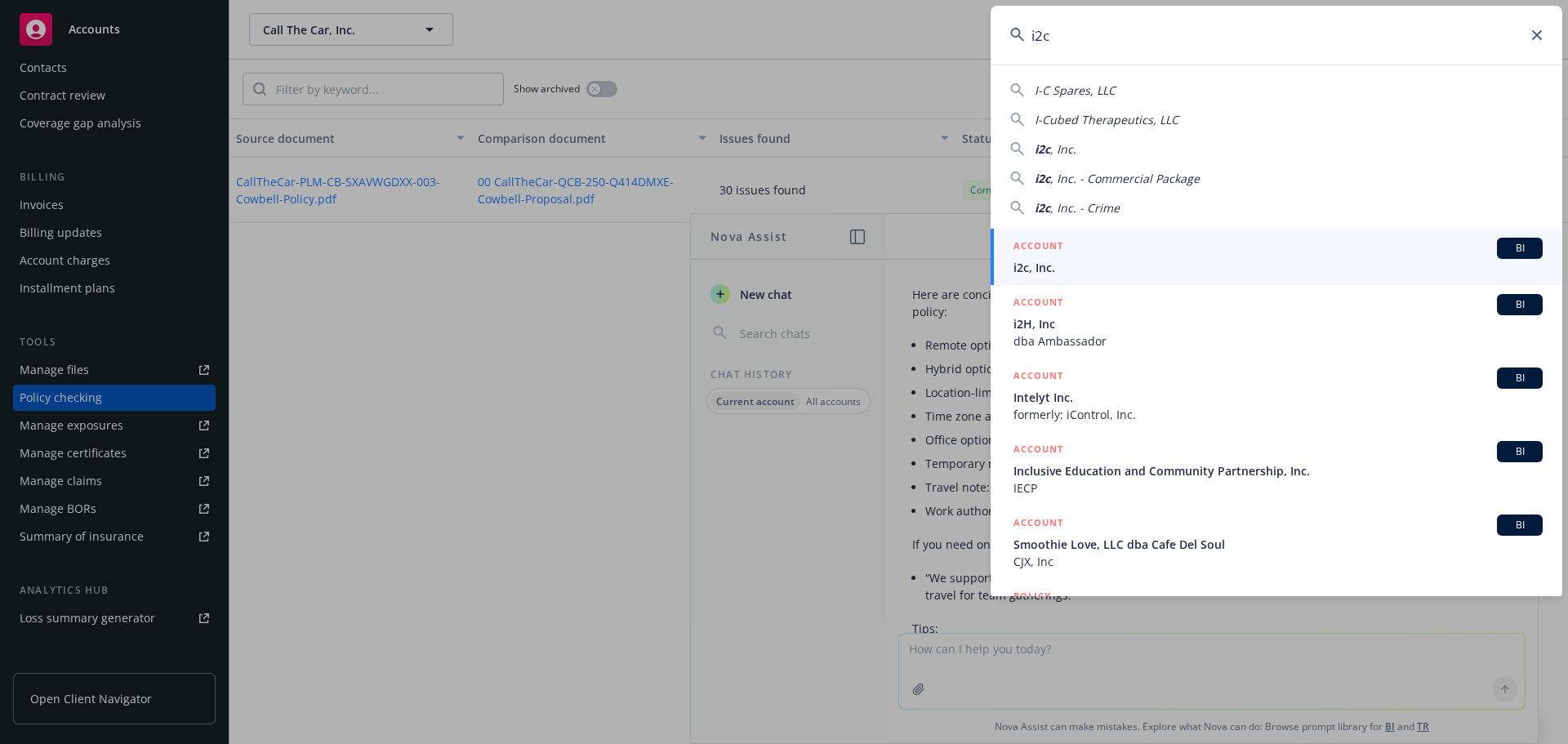
type input "i2c"
click at [1120, 250] on div "ACCOUNT BI" at bounding box center [1278, 248] width 530 height 21
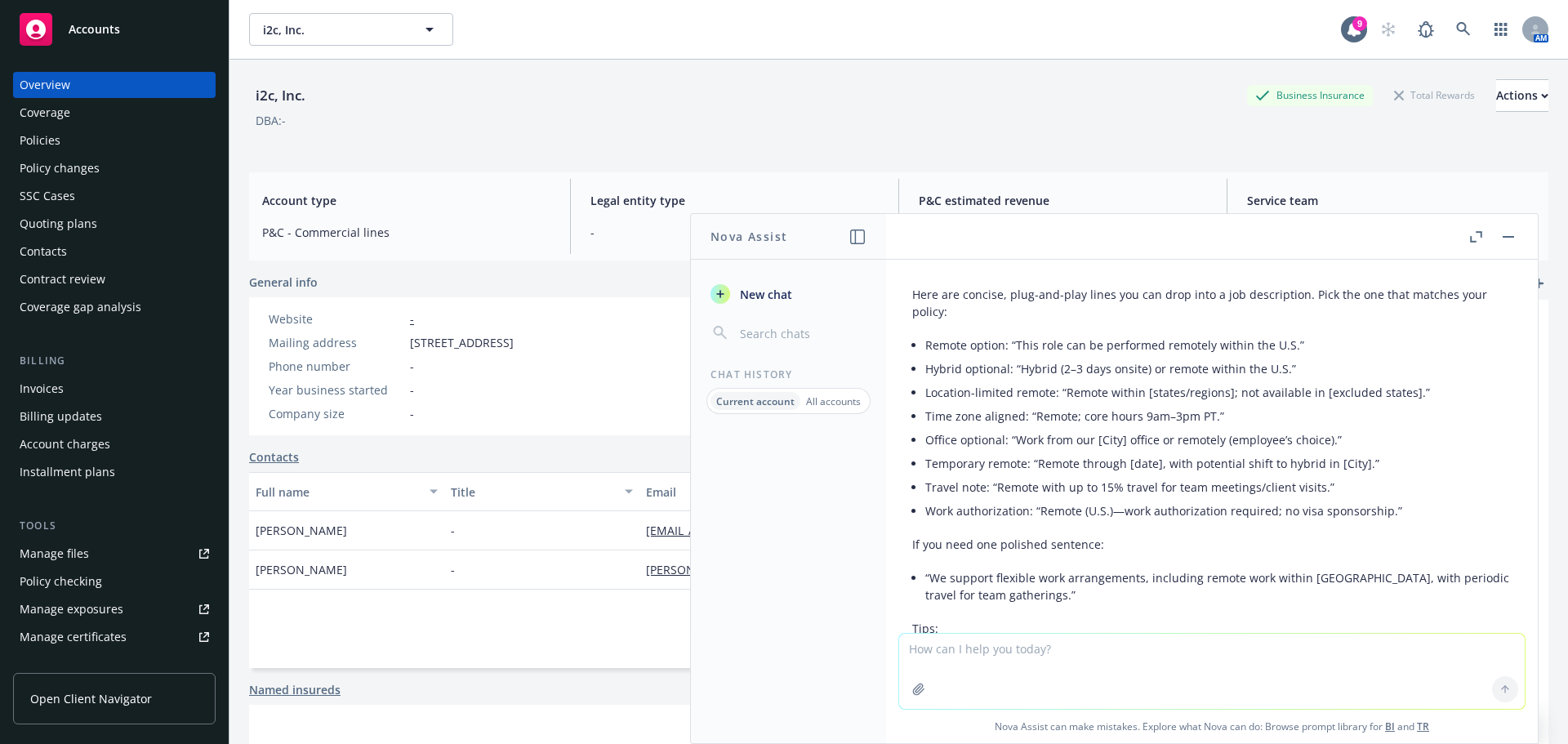
click at [48, 151] on div "Policies" at bounding box center [40, 141] width 41 height 26
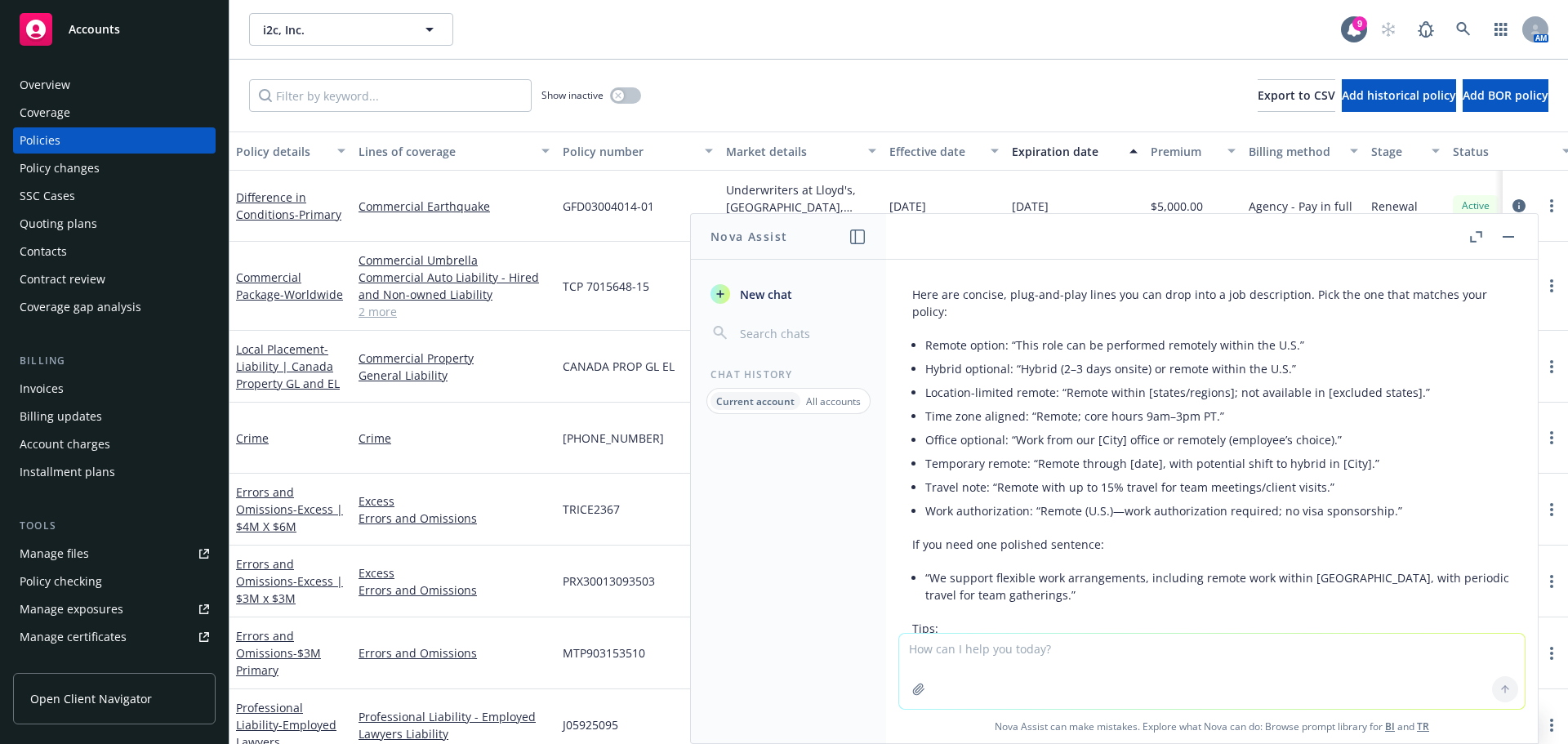
scroll to position [100, 0]
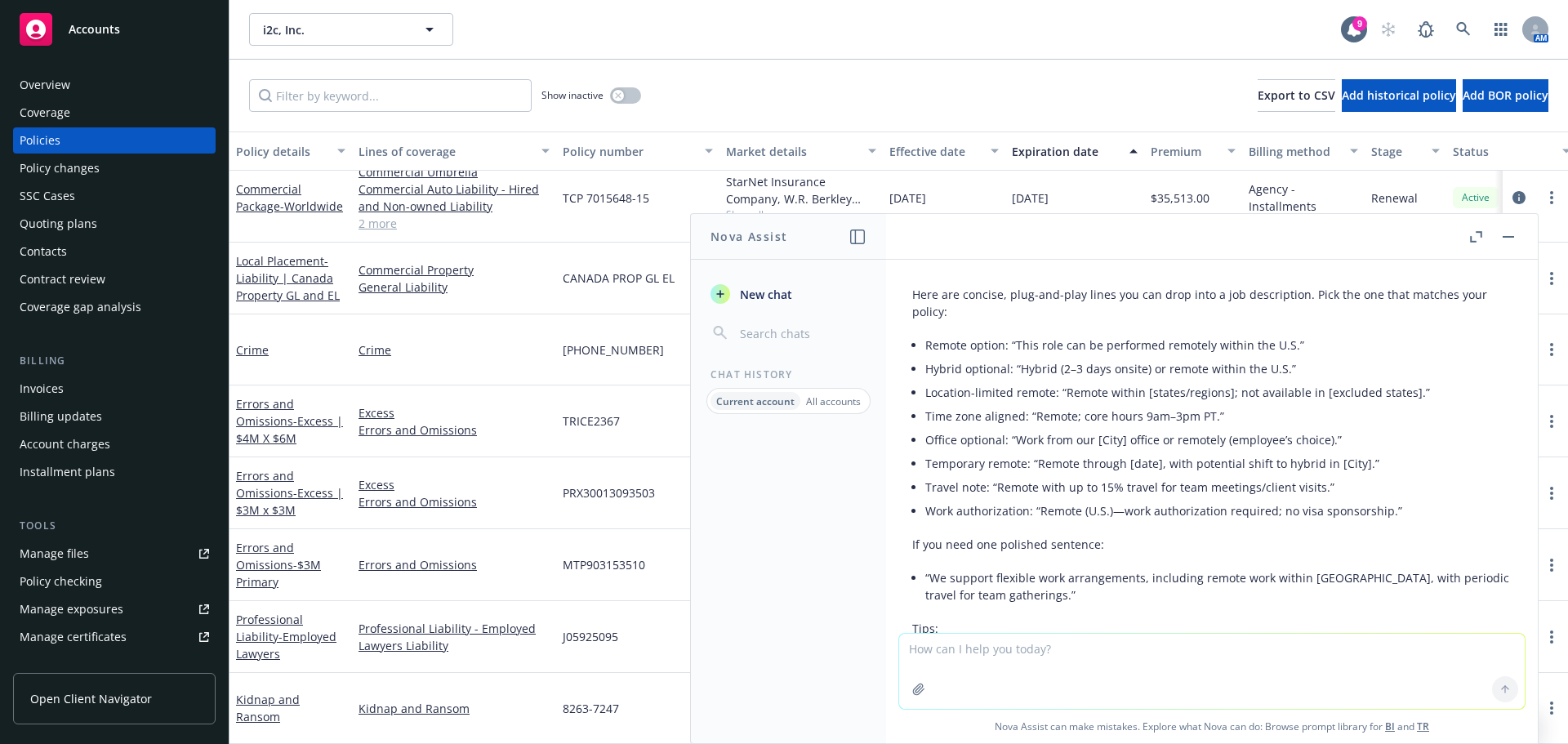
click at [1508, 236] on icon "button" at bounding box center [1508, 237] width 11 height 2
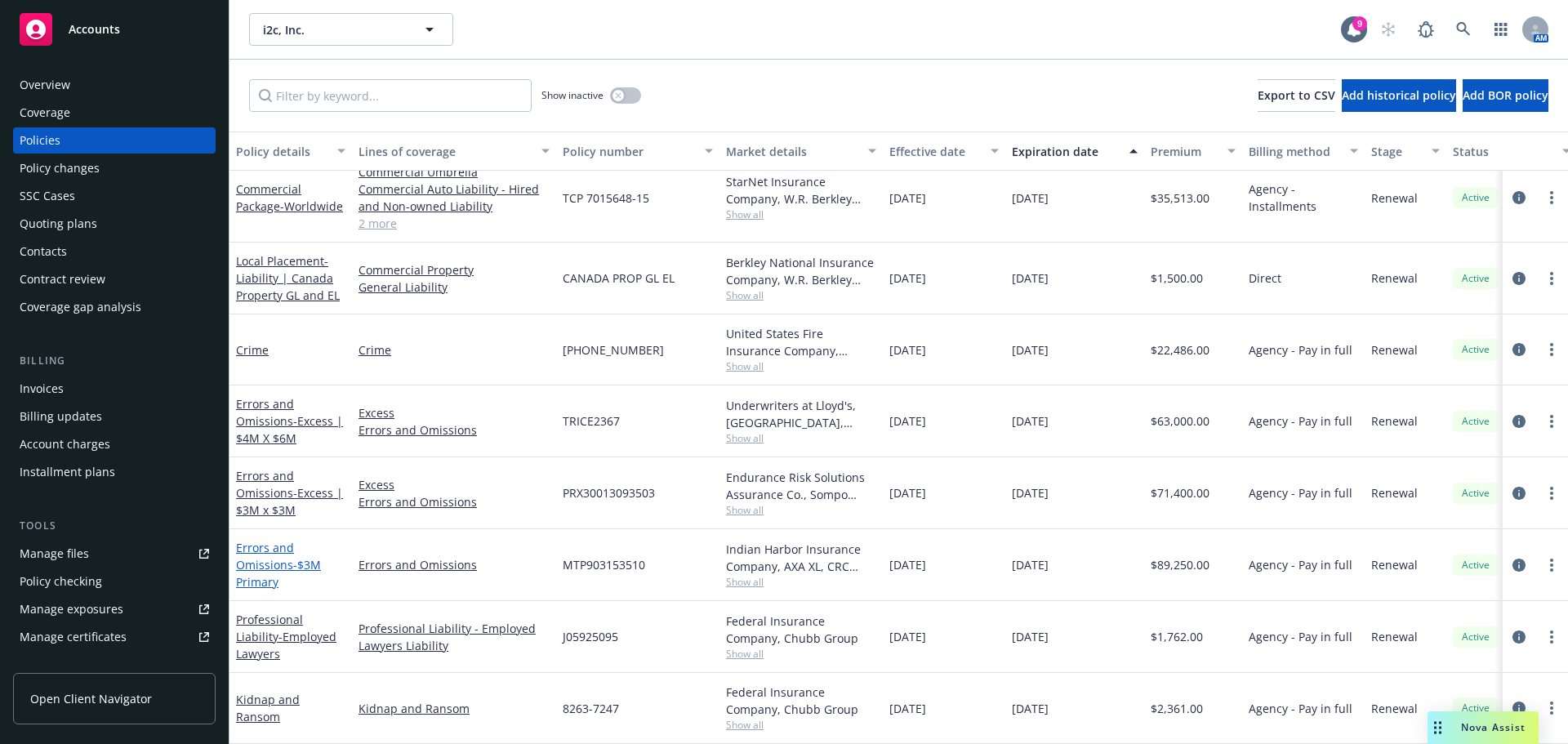
click at [293, 557] on span "- $3M Primary" at bounding box center [279, 574] width 85 height 33
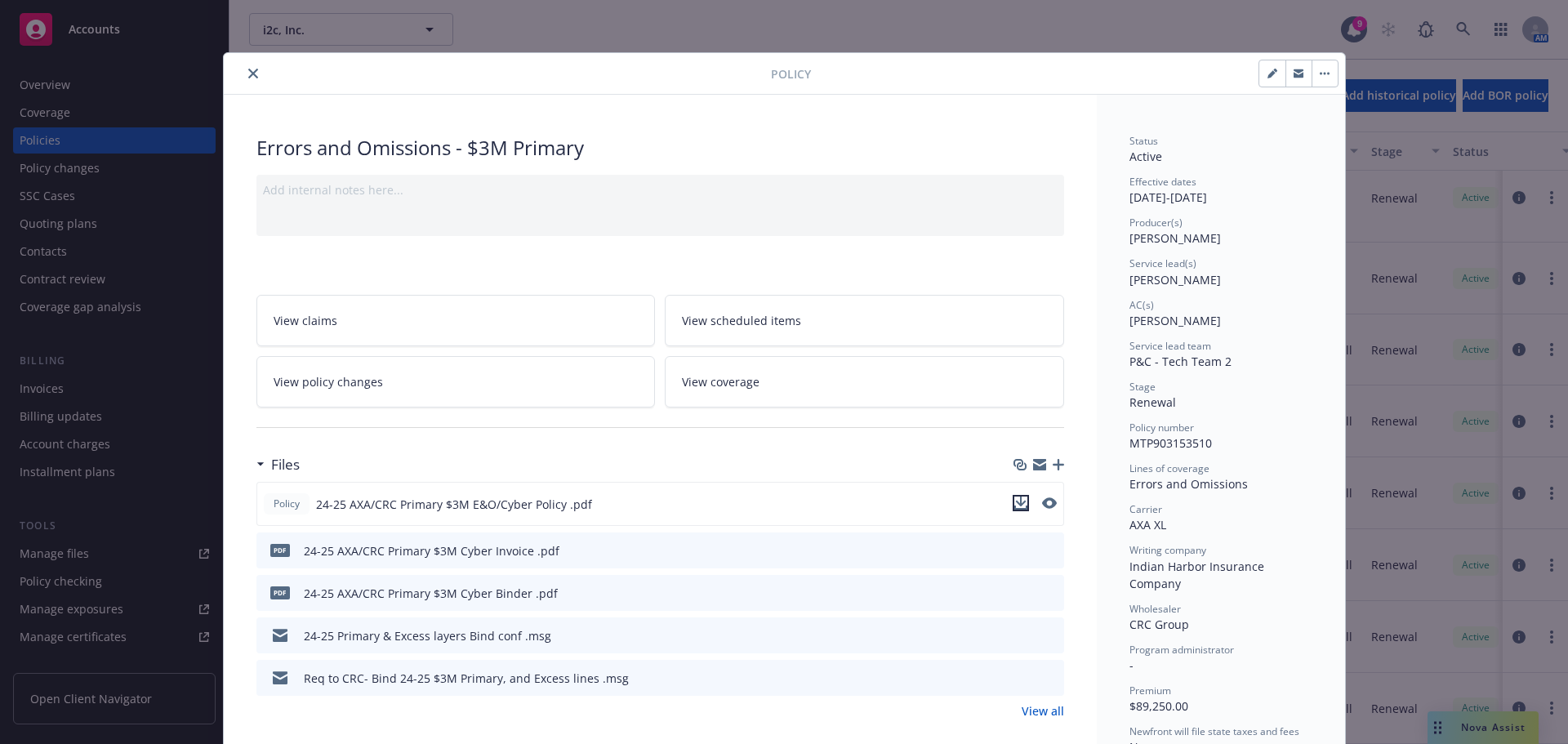
click at [1020, 504] on icon "download file" at bounding box center [1020, 503] width 13 height 13
click at [254, 71] on button "close" at bounding box center [253, 73] width 20 height 20
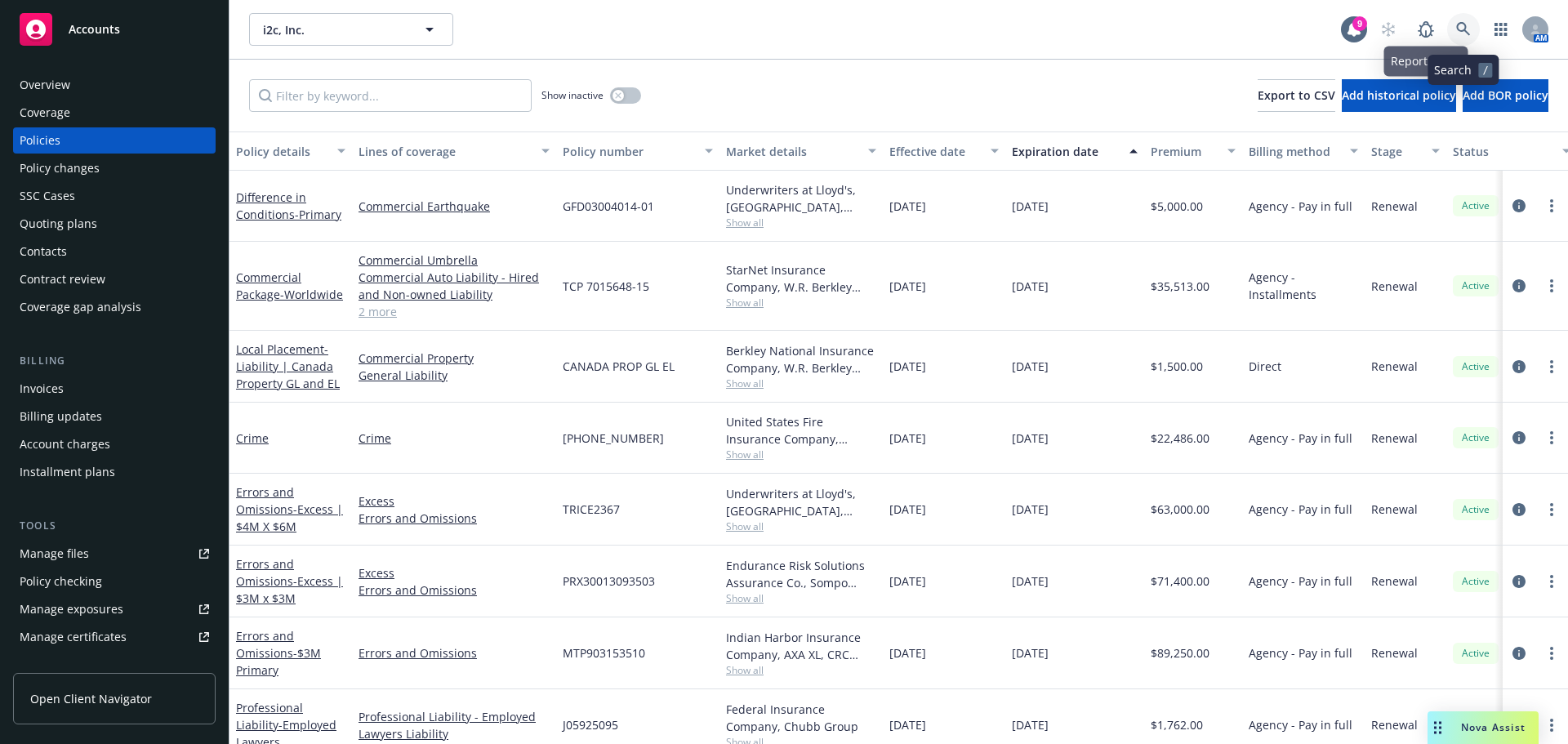
click at [1453, 31] on link at bounding box center [1464, 30] width 33 height 33
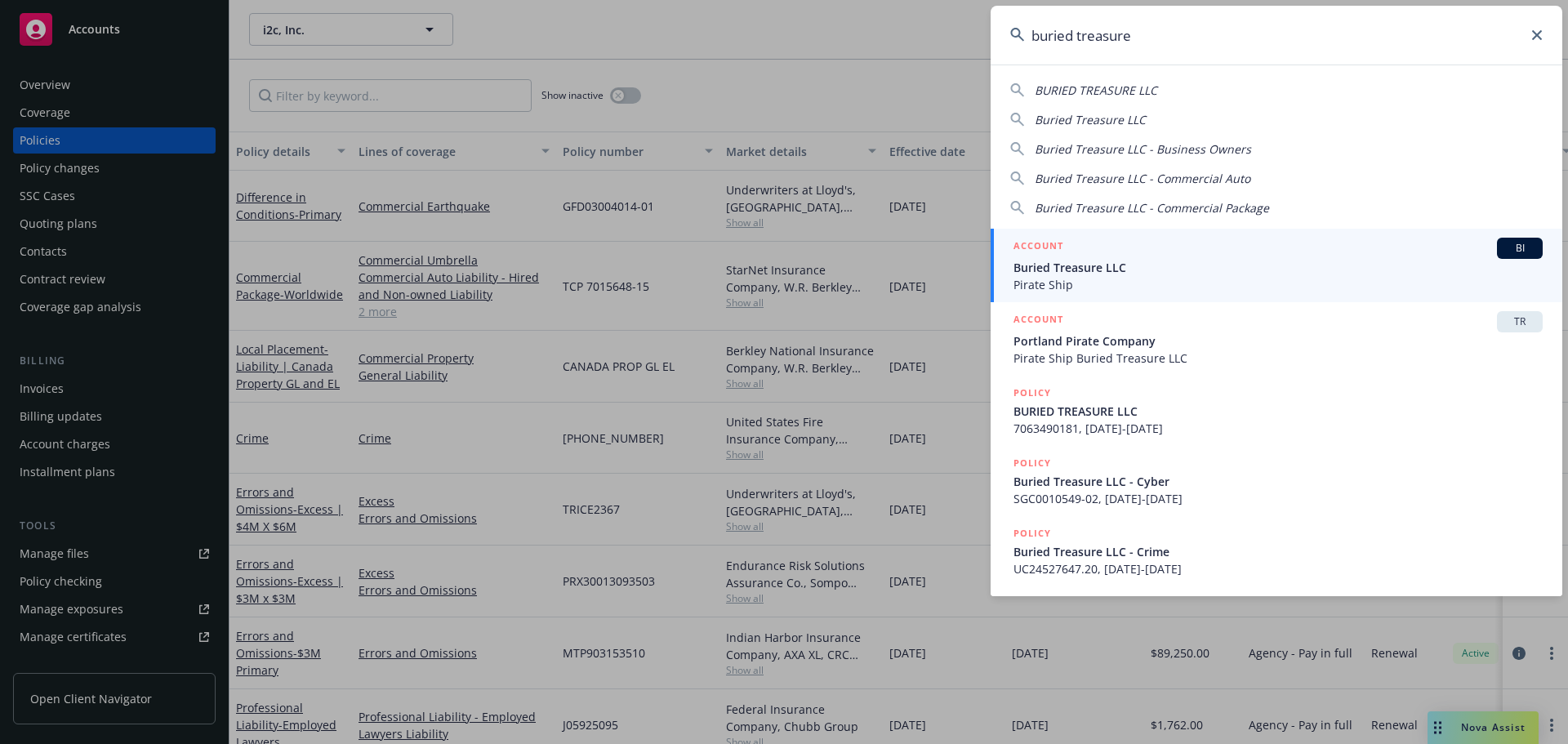
type input "buried treasure"
click at [1100, 261] on span "Buried Treasure LLC" at bounding box center [1278, 267] width 530 height 17
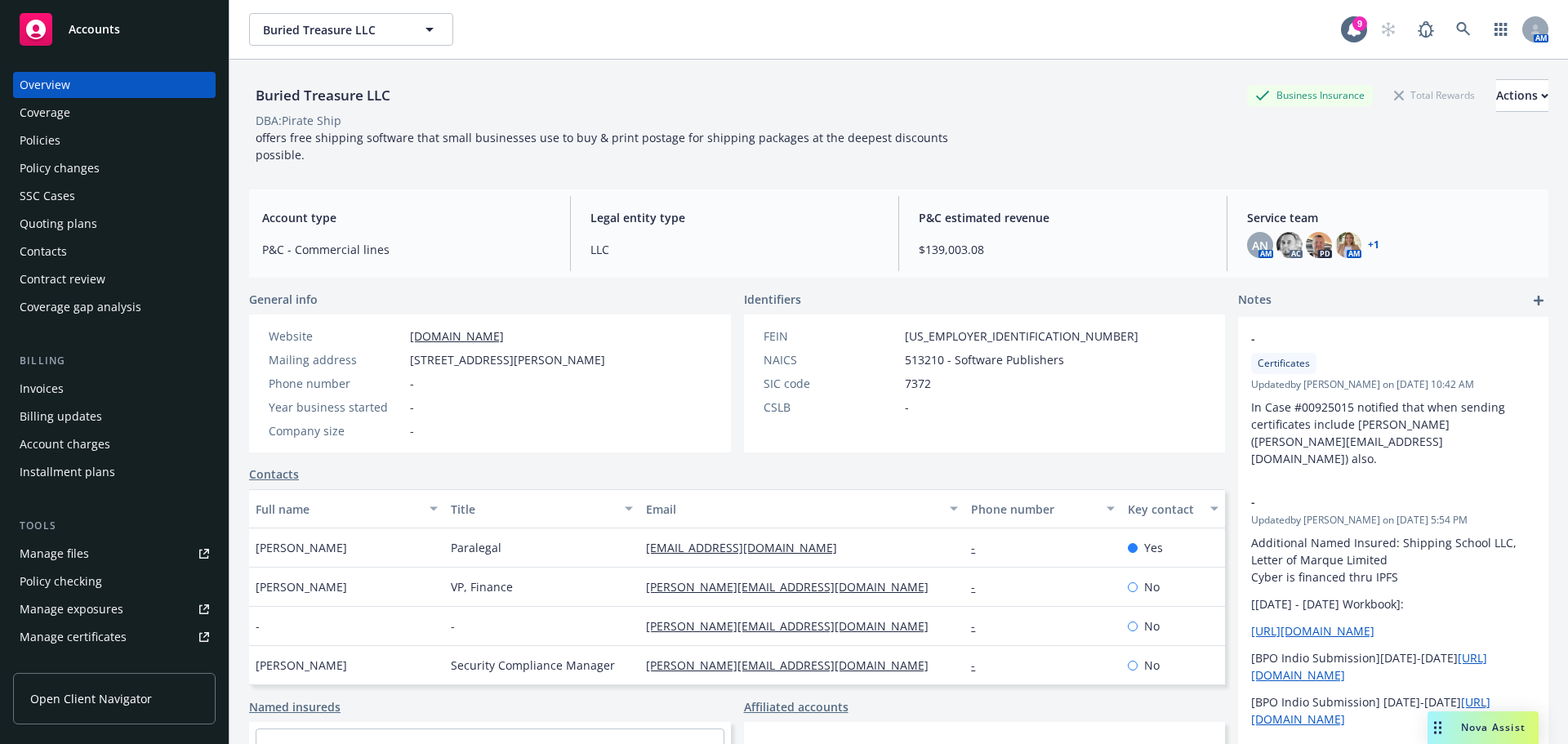
click at [80, 139] on div "Policies" at bounding box center [115, 141] width 189 height 26
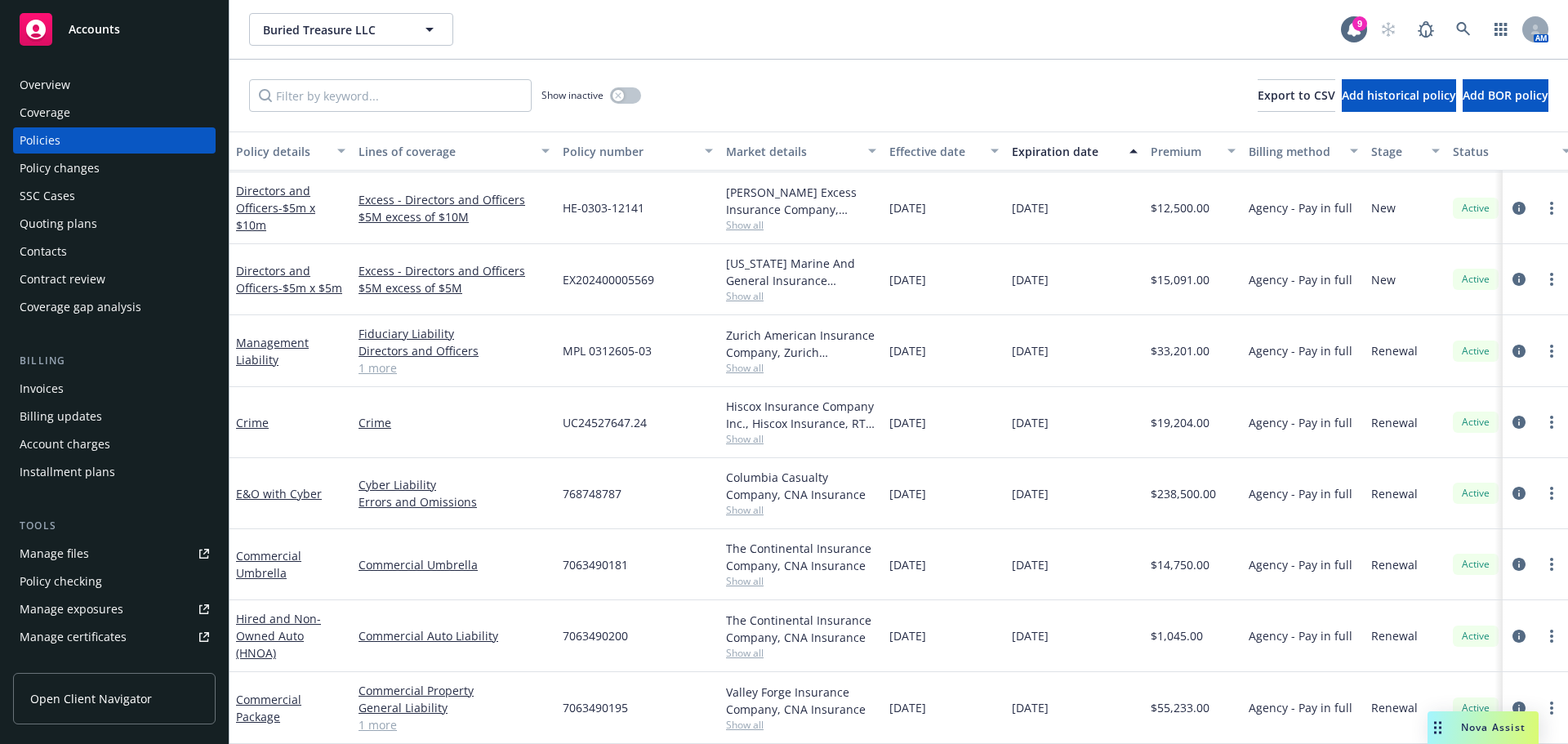
scroll to position [408, 0]
click at [1467, 26] on icon at bounding box center [1463, 29] width 15 height 15
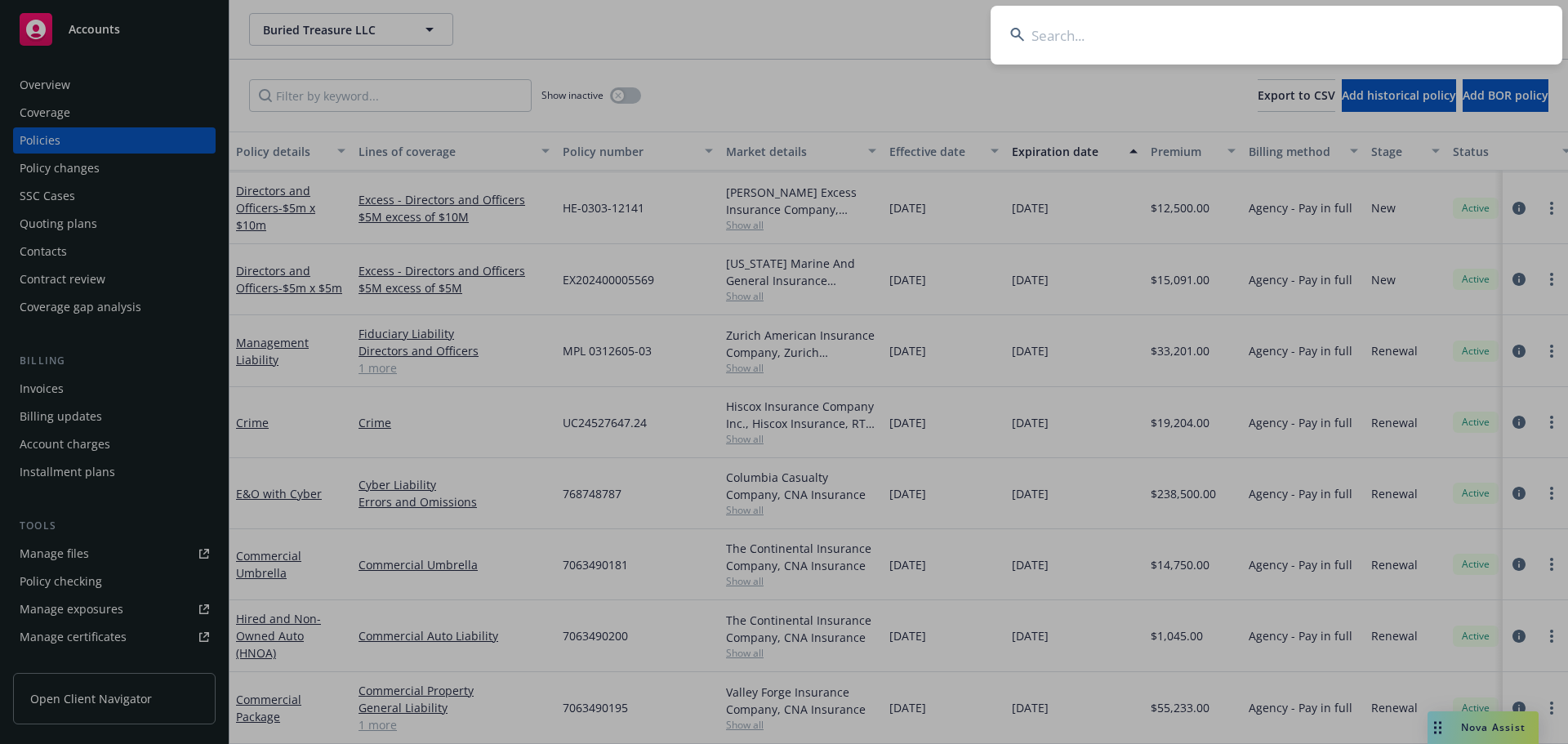
drag, startPoint x: 1107, startPoint y: 19, endPoint x: 1110, endPoint y: 32, distance: 13.3
click at [1107, 19] on input at bounding box center [1276, 36] width 571 height 59
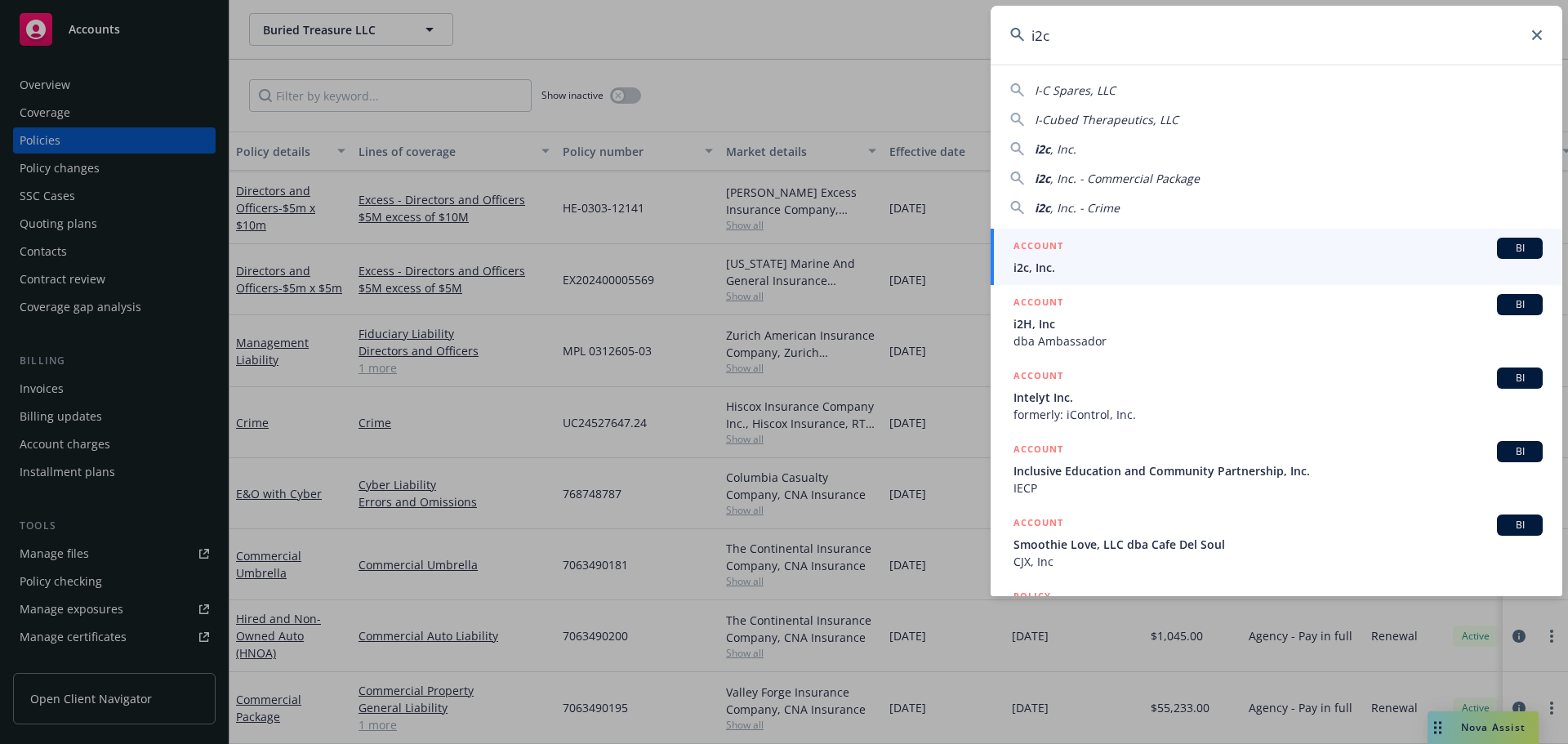
type input "i2c"
click at [1094, 255] on div "ACCOUNT BI" at bounding box center [1278, 248] width 530 height 21
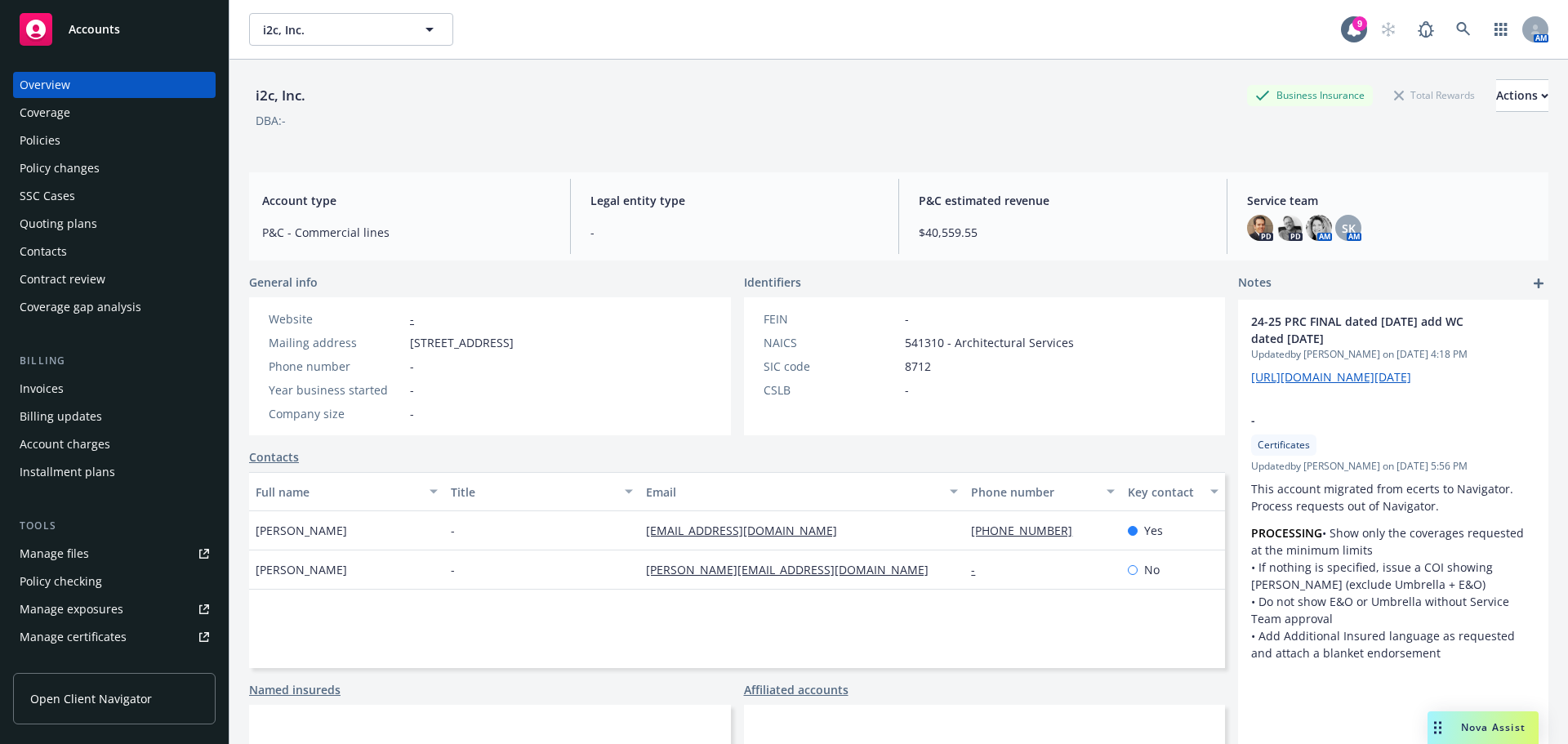
click at [61, 135] on div "Policies" at bounding box center [115, 141] width 189 height 26
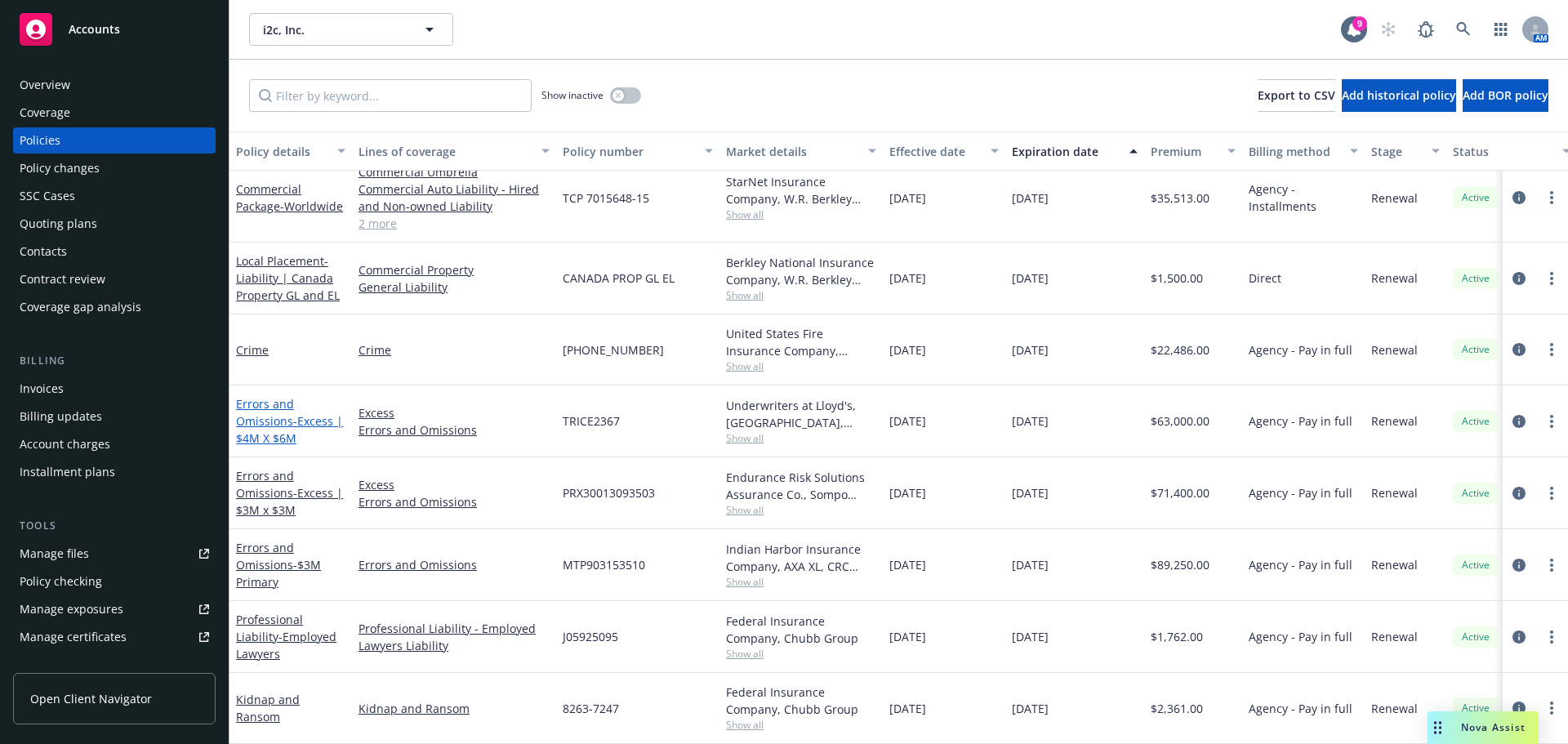
scroll to position [100, 0]
click at [254, 558] on link "Errors and Omissions - $3M Primary" at bounding box center [279, 564] width 85 height 49
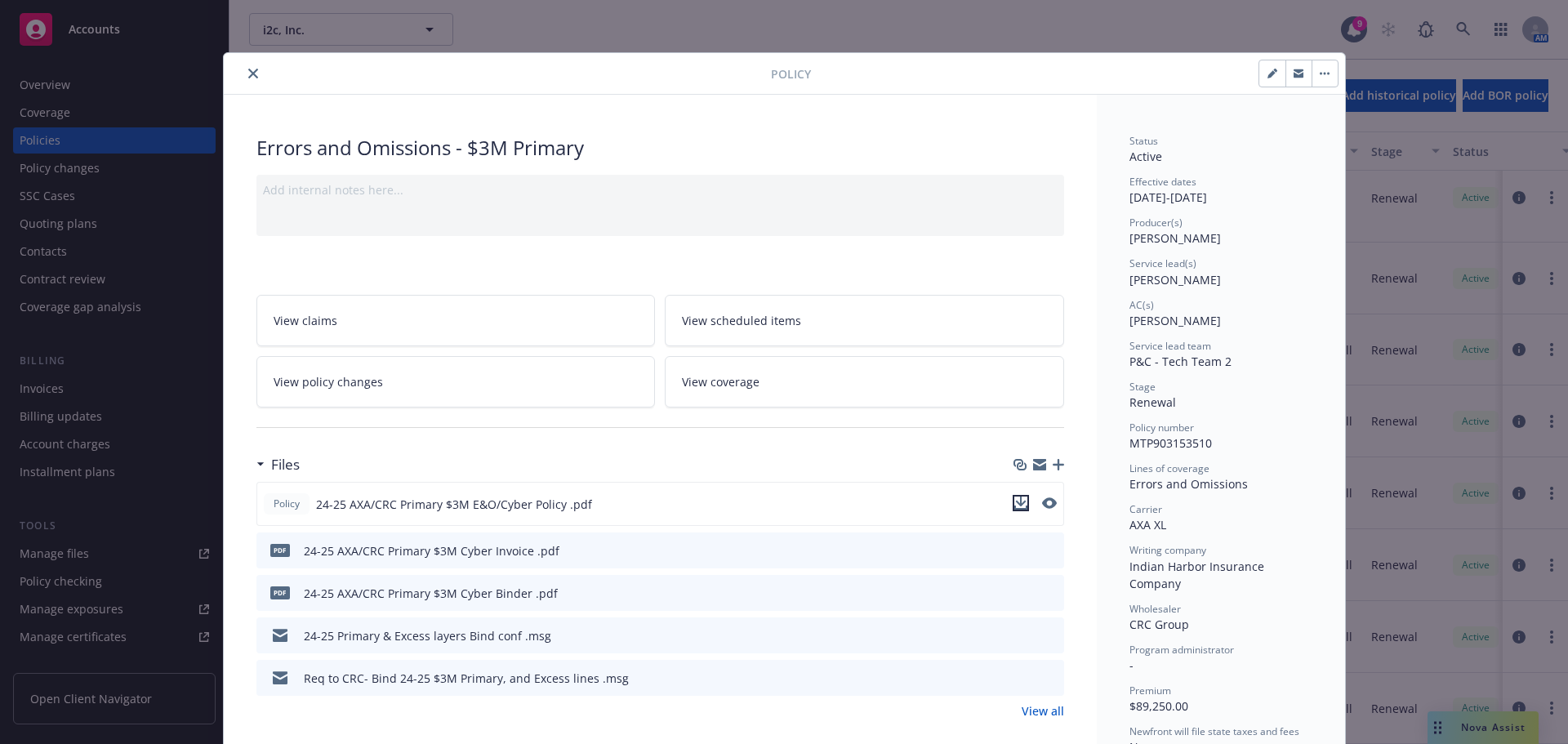
click at [1016, 507] on icon "download file" at bounding box center [1020, 503] width 13 height 13
click at [248, 69] on icon "close" at bounding box center [253, 73] width 10 height 10
